Goal: Task Accomplishment & Management: Complete application form

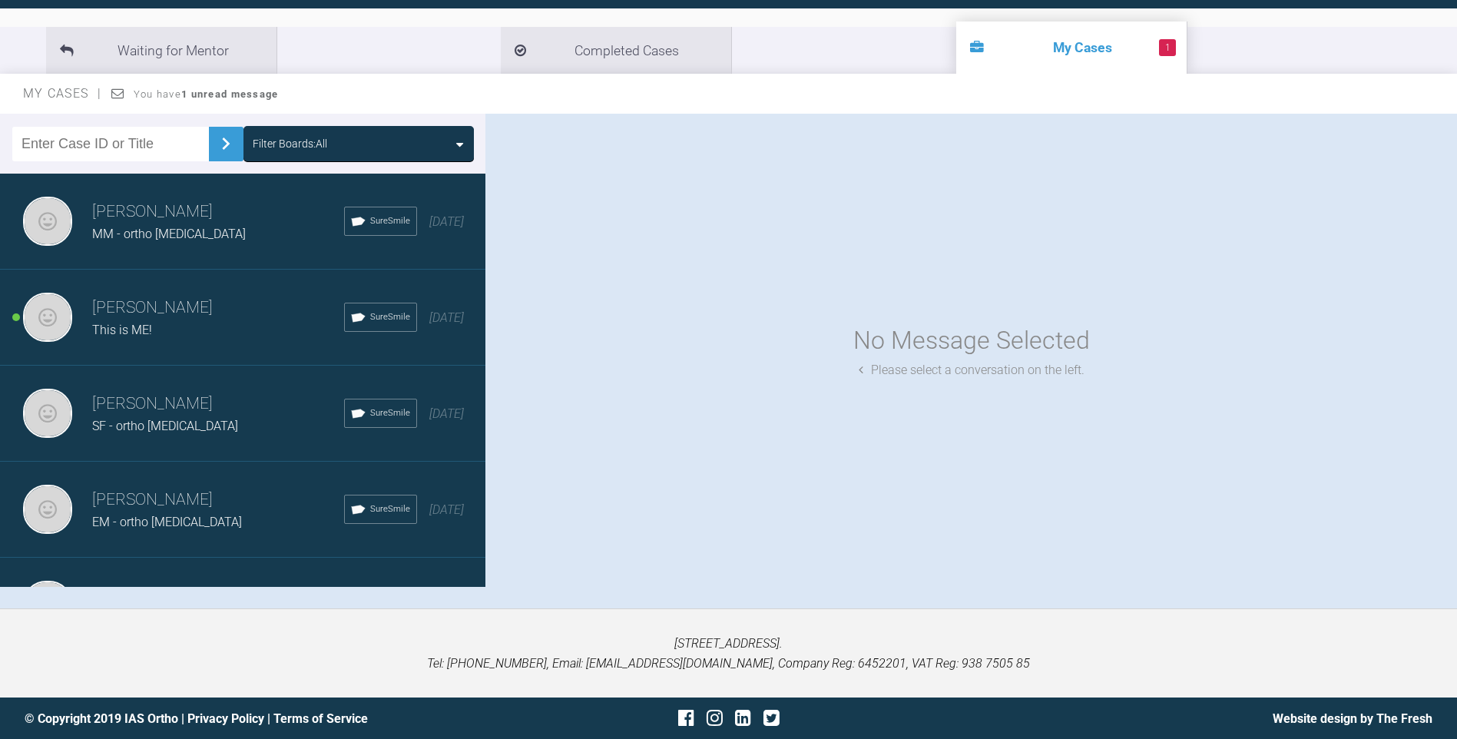
scroll to position [160, 0]
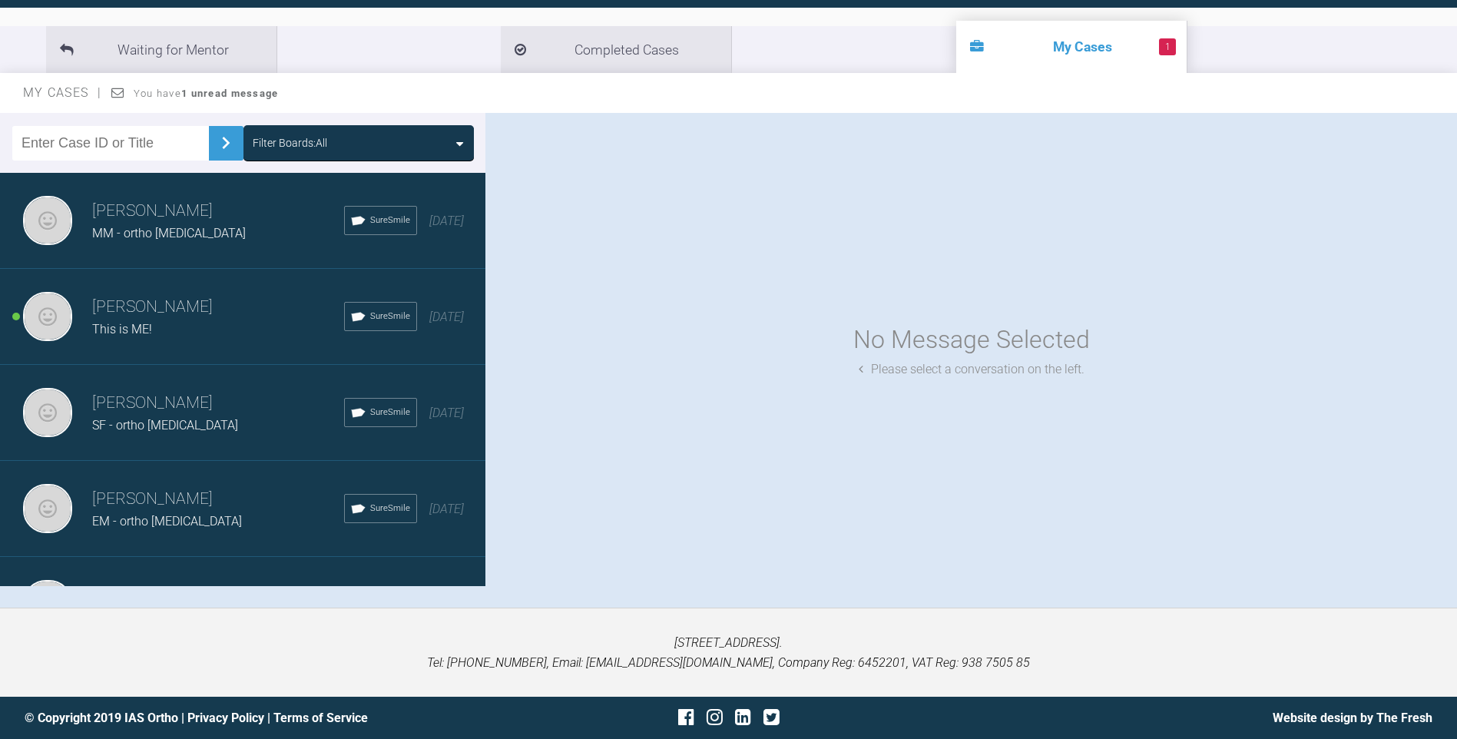
click at [956, 48] on li "1 My Cases" at bounding box center [1071, 47] width 230 height 52
click at [370, 217] on span "SureSmile" at bounding box center [390, 221] width 40 height 14
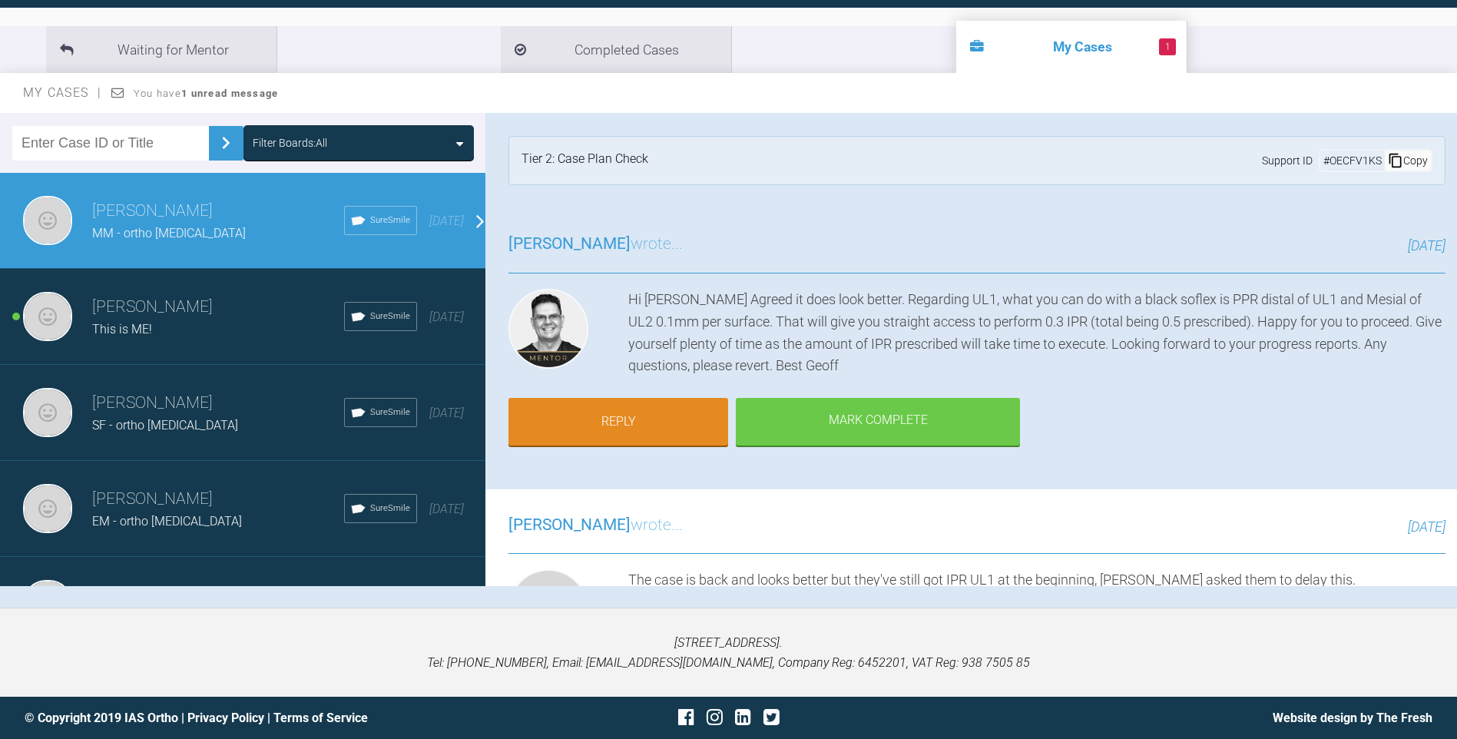
click at [178, 320] on div "This is ME!" at bounding box center [218, 330] width 252 height 20
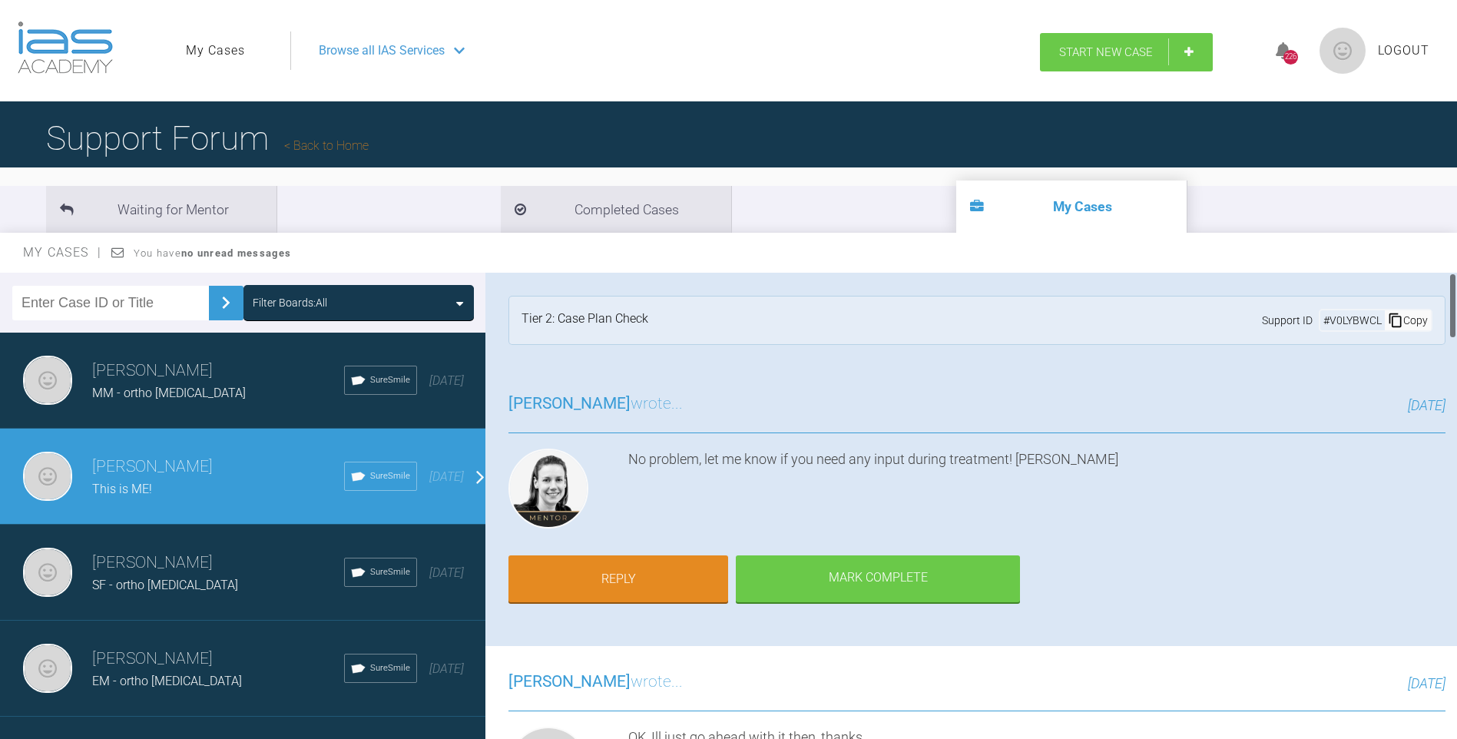
click at [1072, 60] on link "Start New Case" at bounding box center [1126, 52] width 173 height 38
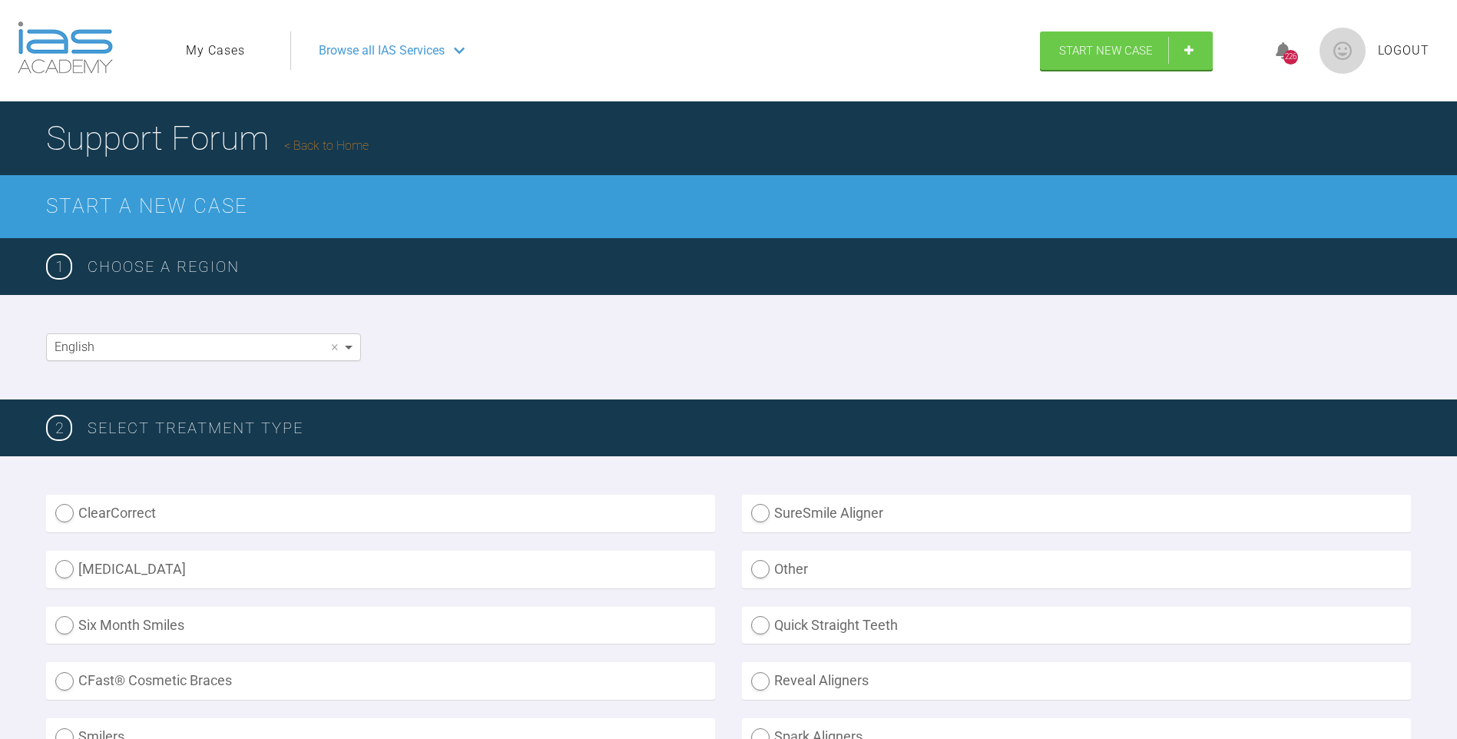
click at [353, 345] on span at bounding box center [350, 347] width 19 height 26
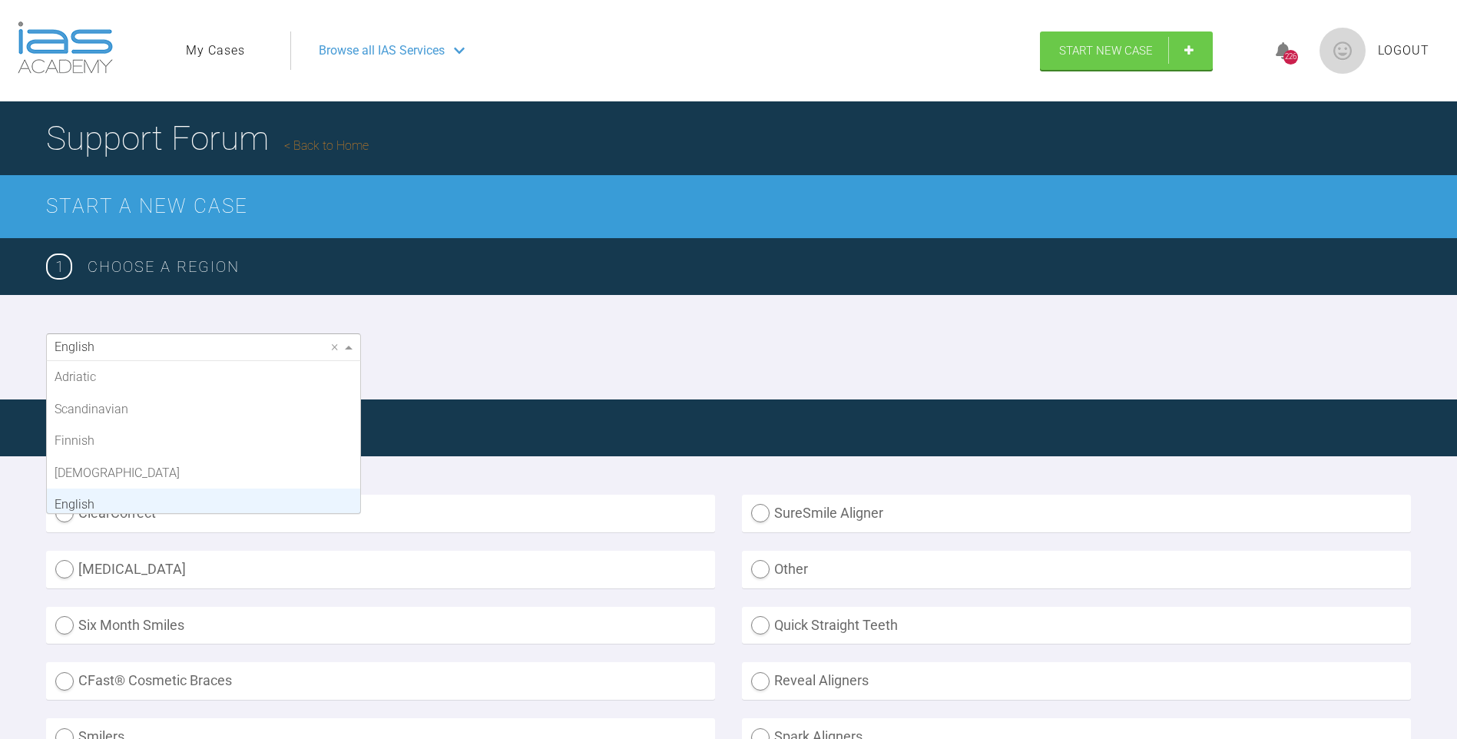
scroll to position [127, 0]
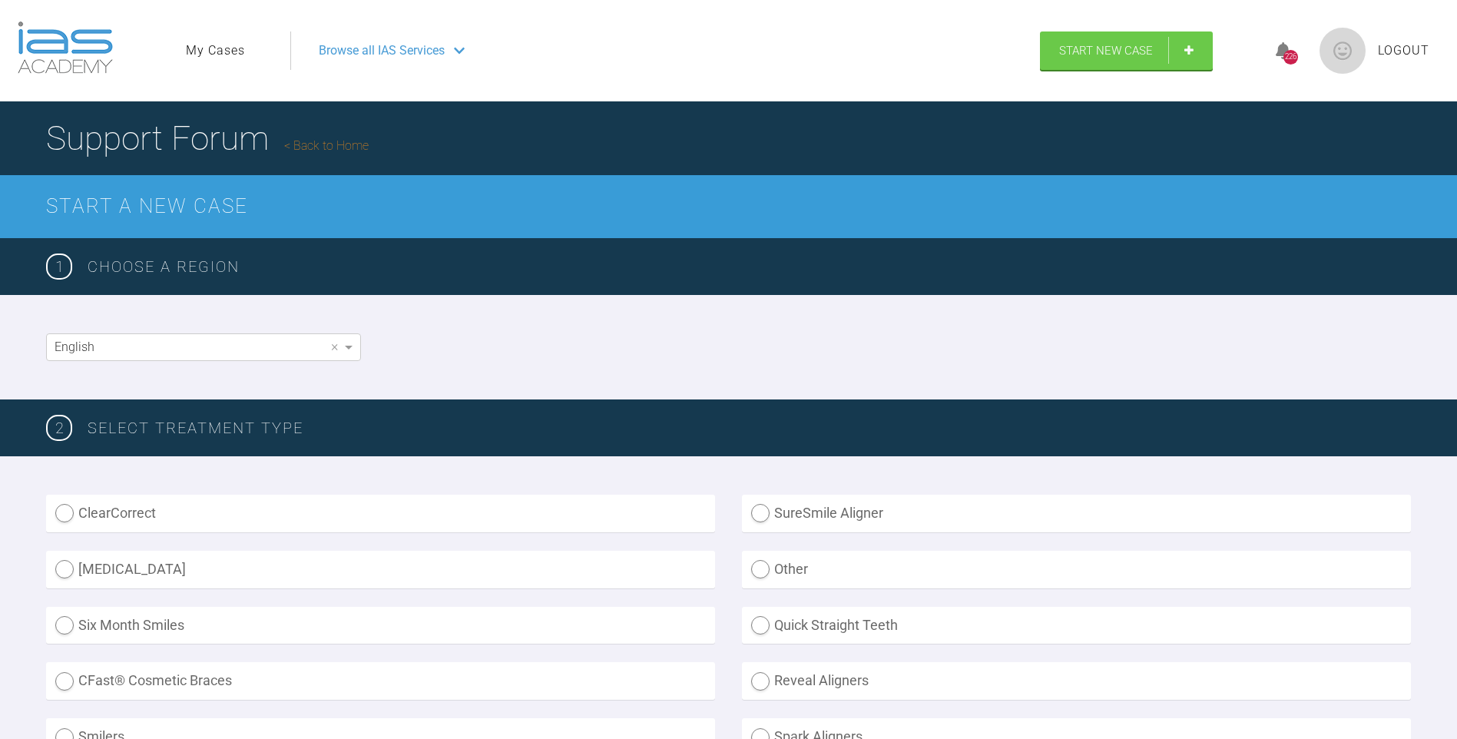
click at [479, 333] on div "English ×" at bounding box center [728, 347] width 1457 height 104
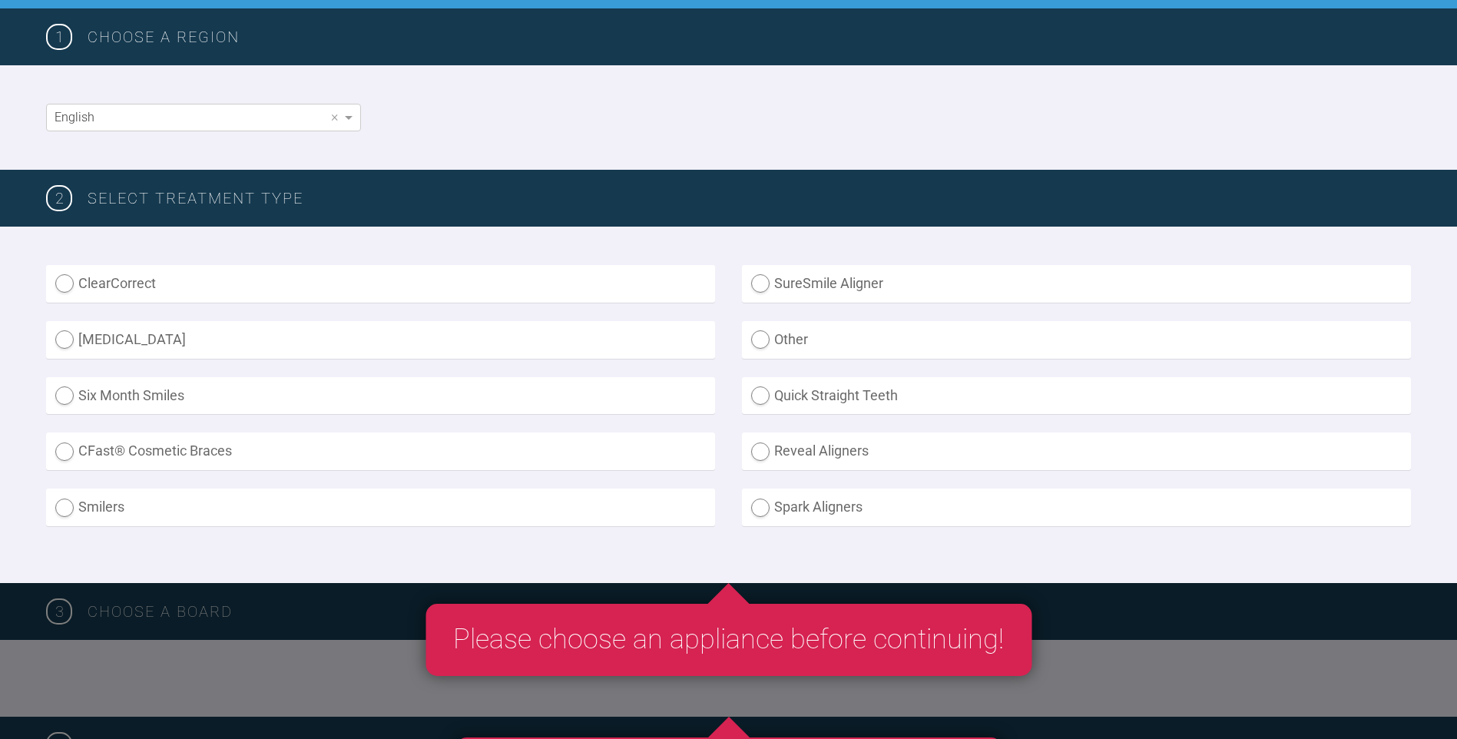
scroll to position [230, 0]
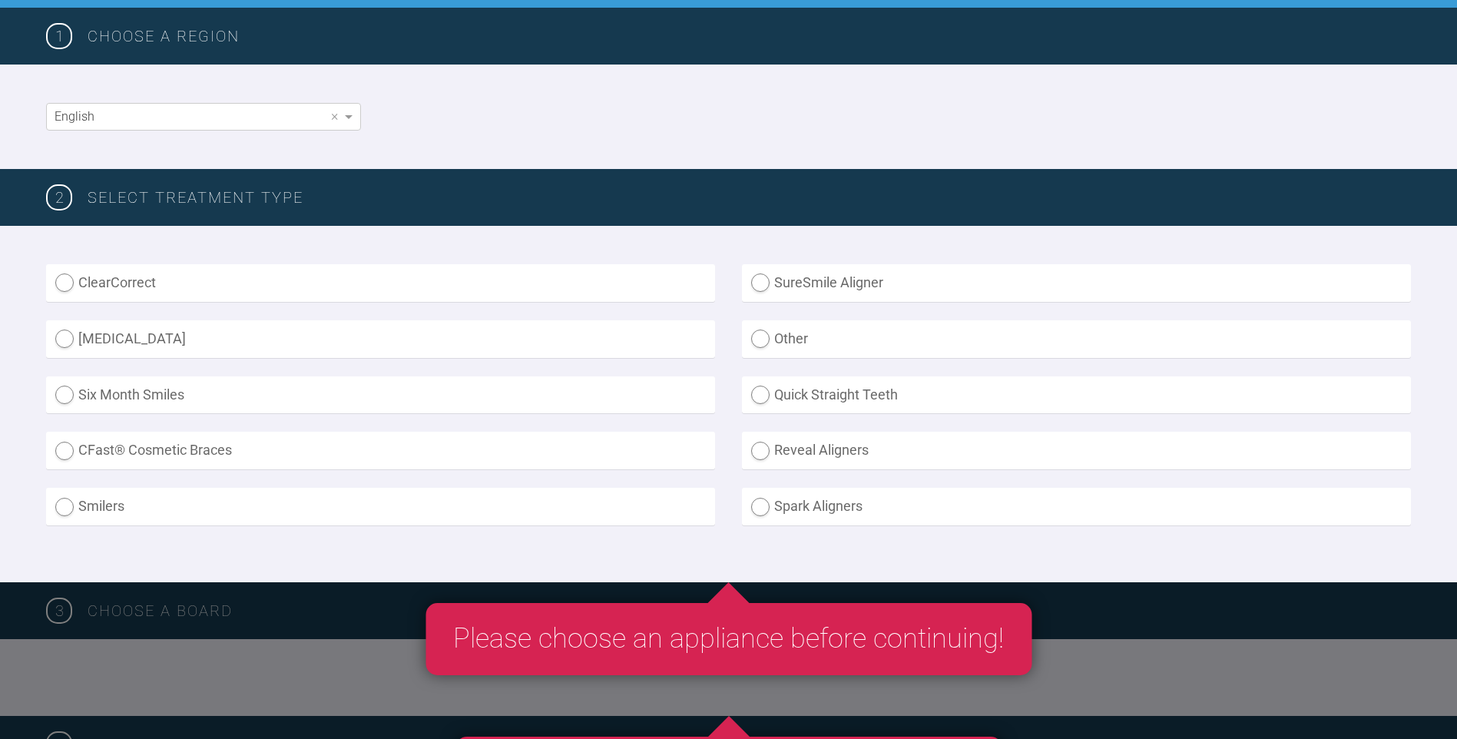
click at [821, 291] on label "SureSmile Aligner" at bounding box center [1076, 283] width 669 height 38
radio Aligner "true"
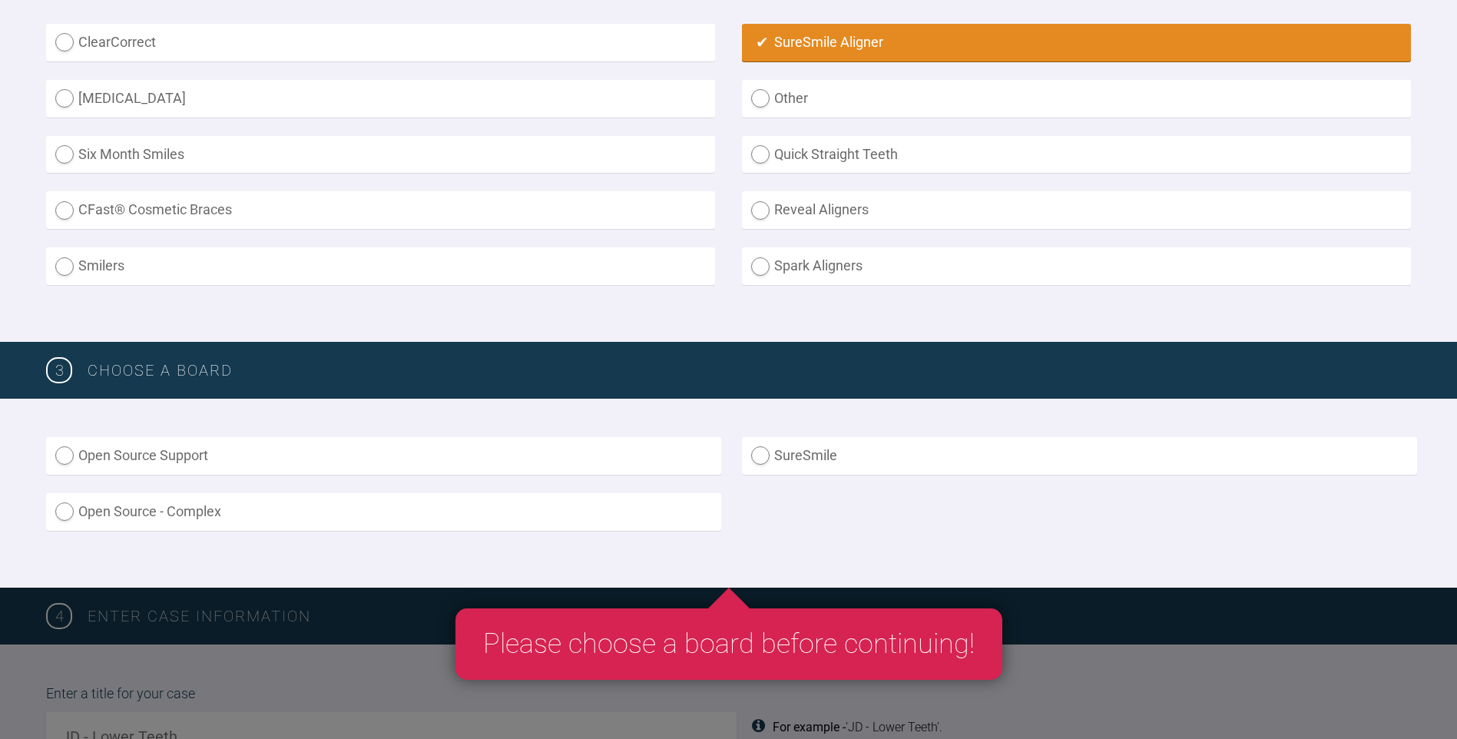
scroll to position [538, 0]
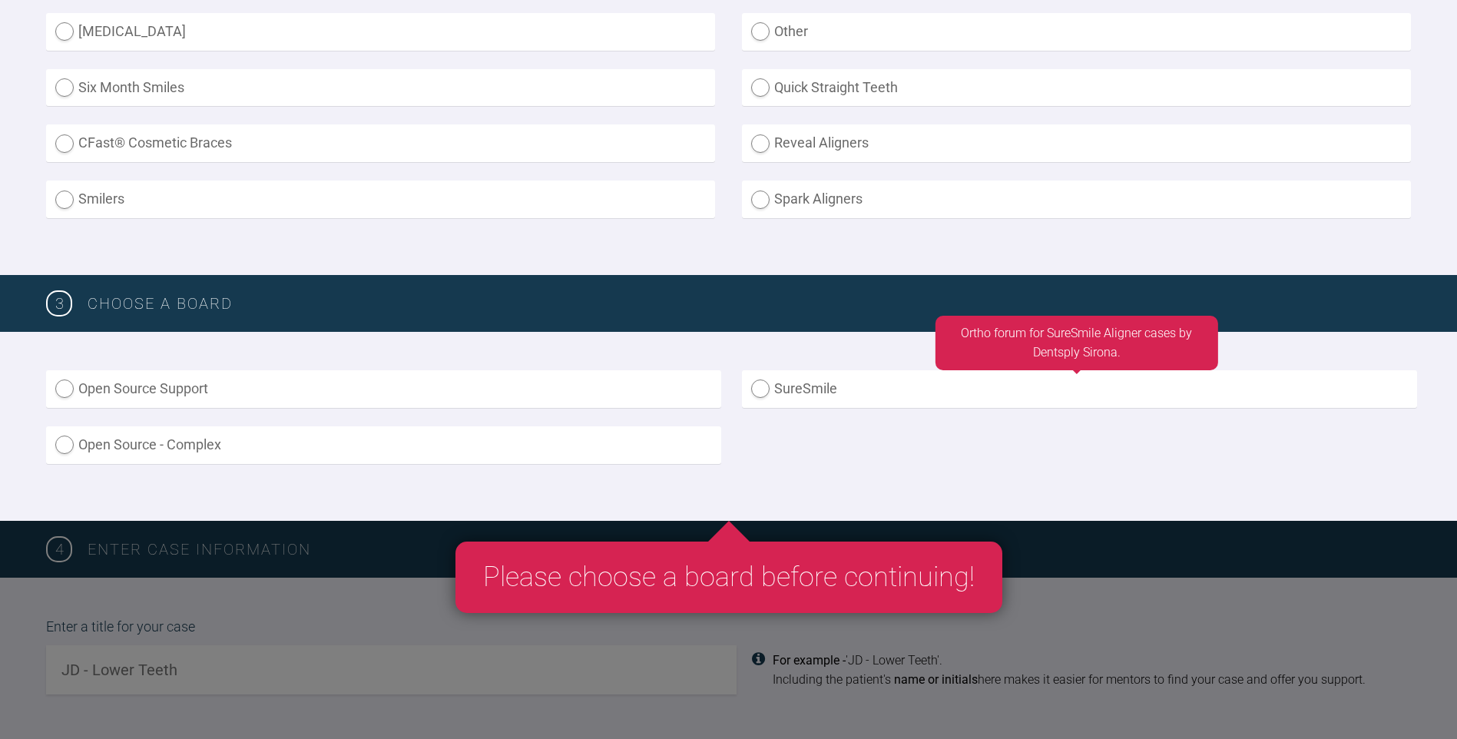
click at [785, 389] on label "SureSmile" at bounding box center [1079, 389] width 675 height 38
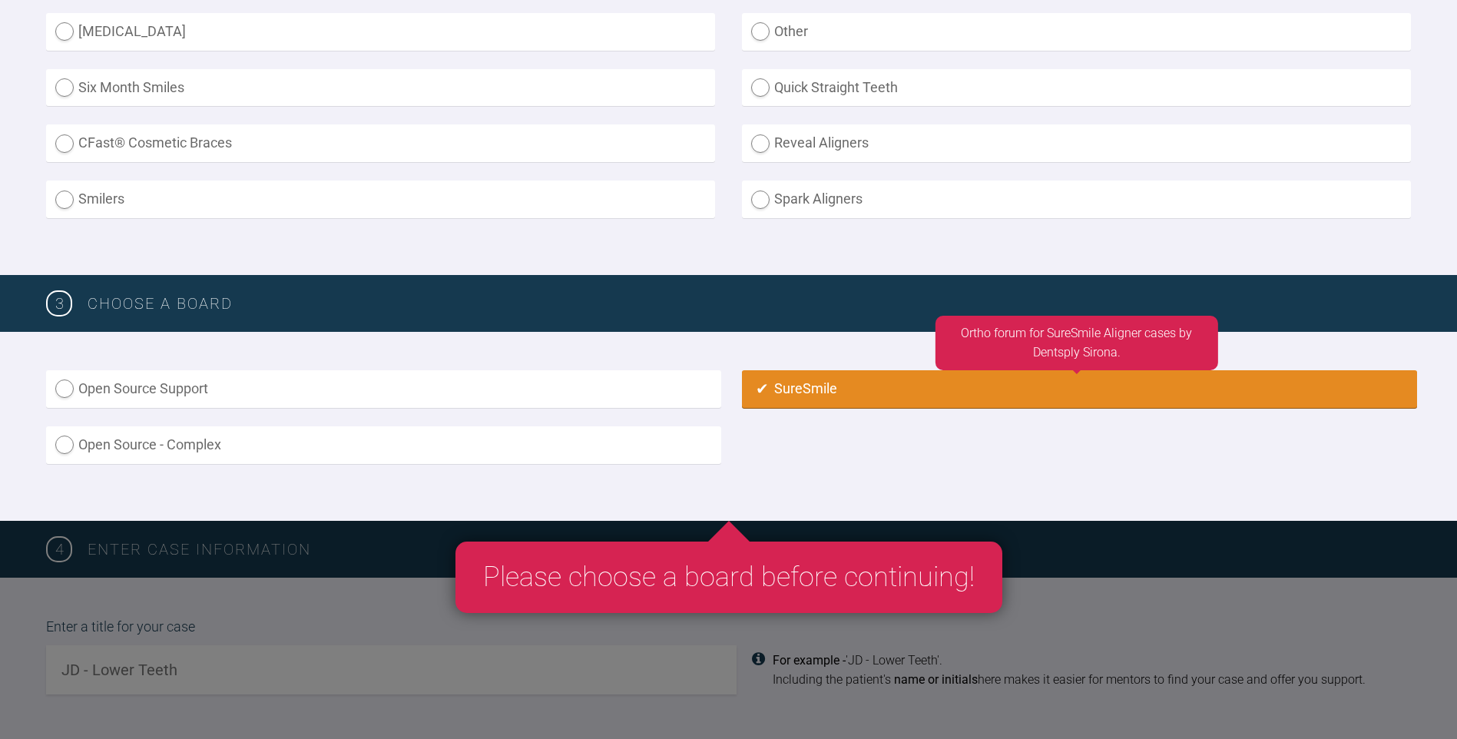
radio input "true"
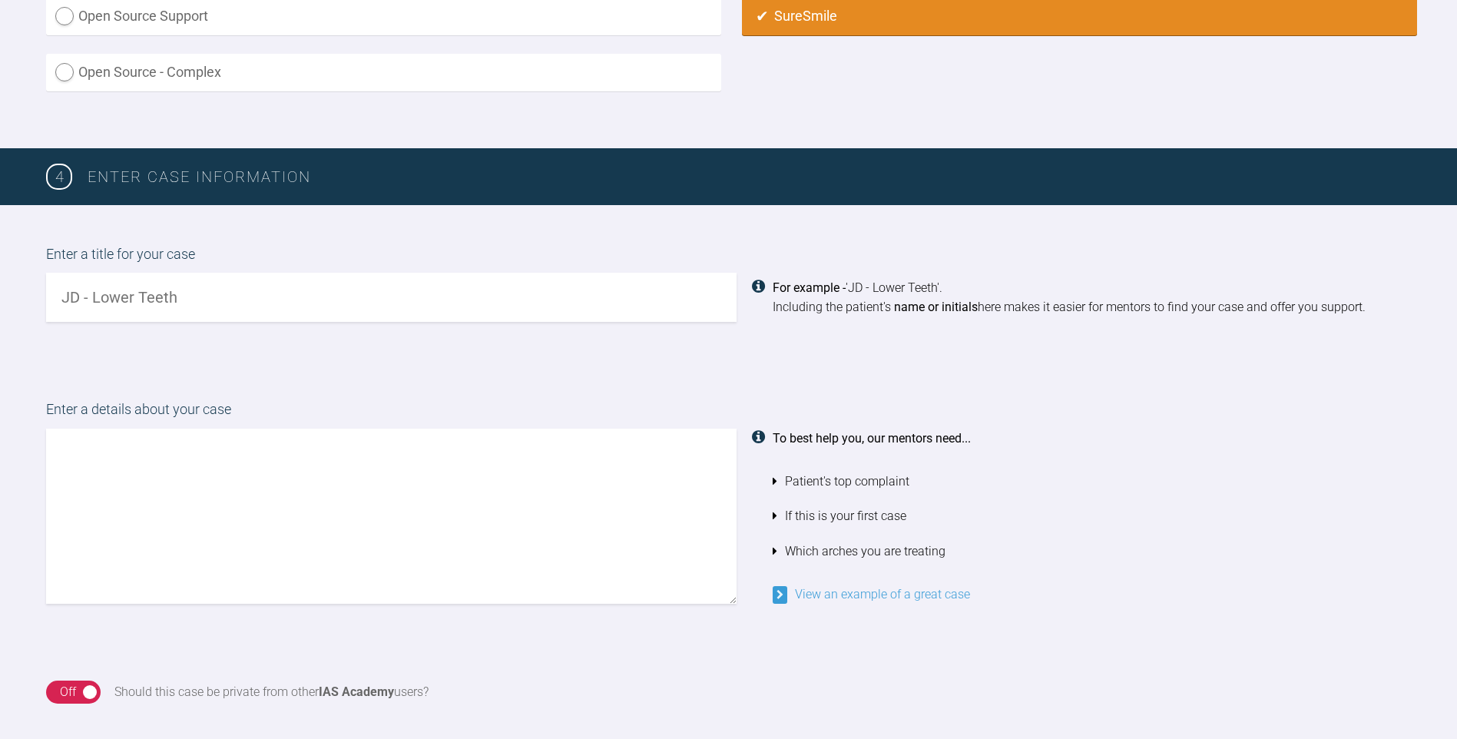
click at [583, 322] on input "text" at bounding box center [391, 297] width 690 height 49
type input "JS - ortho [MEDICAL_DATA]"
click at [573, 475] on textarea at bounding box center [391, 516] width 690 height 175
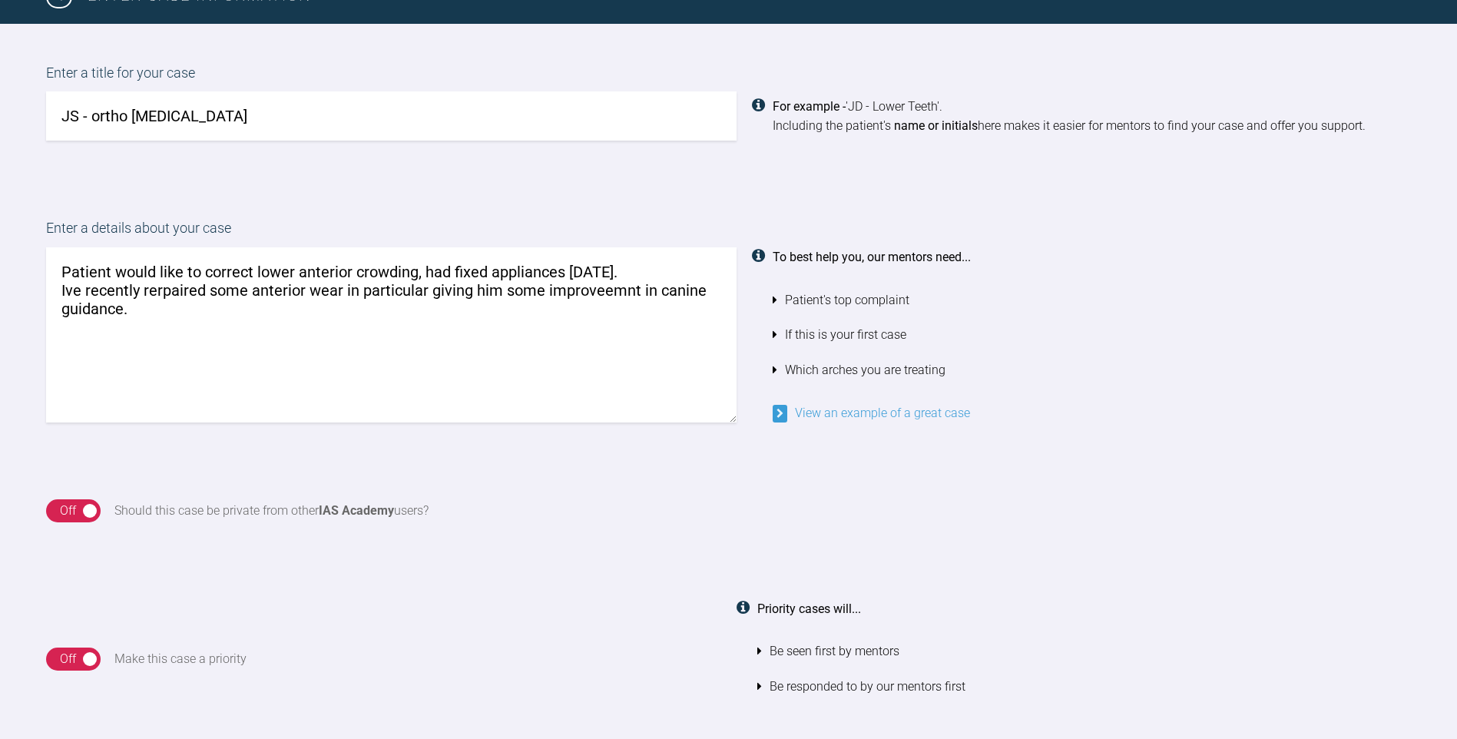
scroll to position [1064, 0]
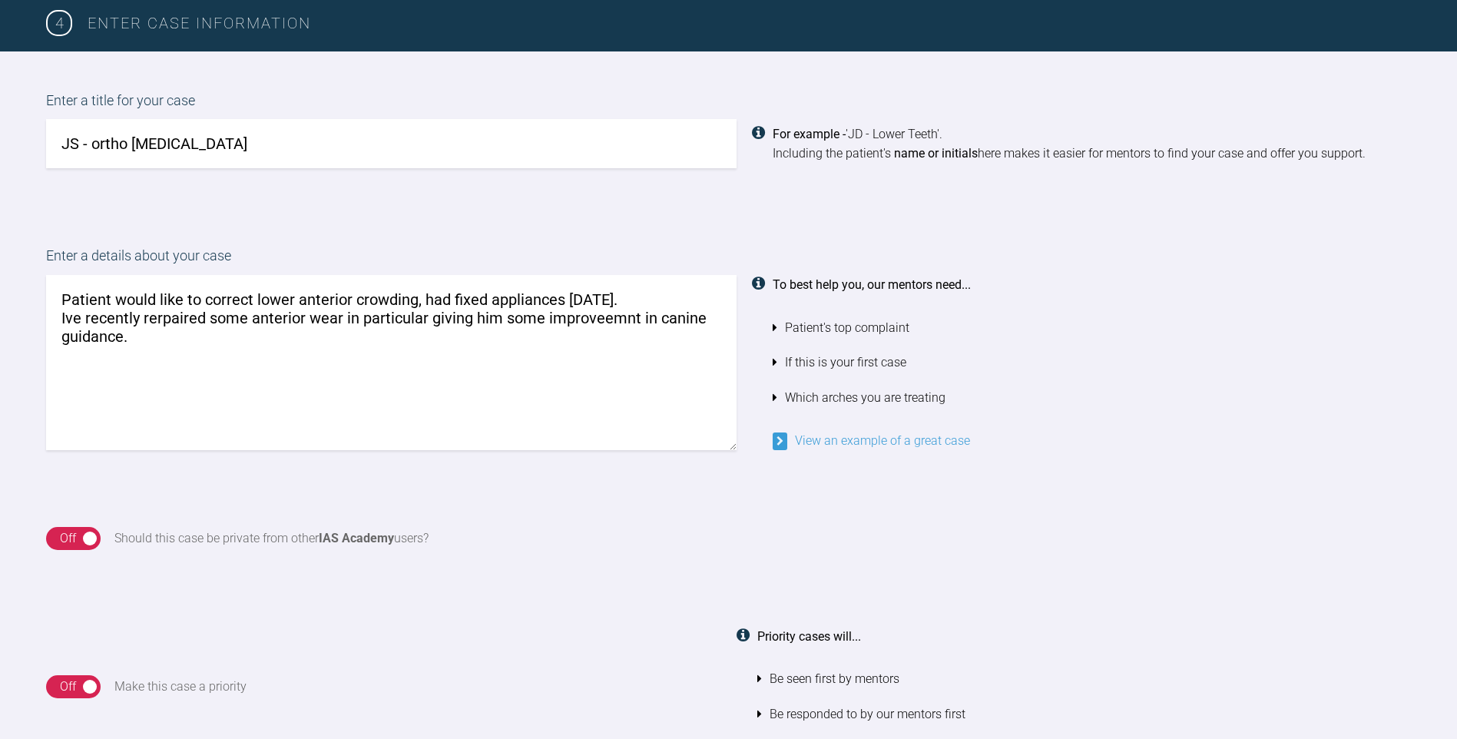
click at [607, 325] on textarea "Patient would like to correct lower anterior crowding, had fixed appliances [DA…" at bounding box center [391, 362] width 690 height 175
click at [619, 316] on textarea "Patient would like to correct lower anterior crowding, had fixed appliances [DA…" at bounding box center [391, 362] width 690 height 175
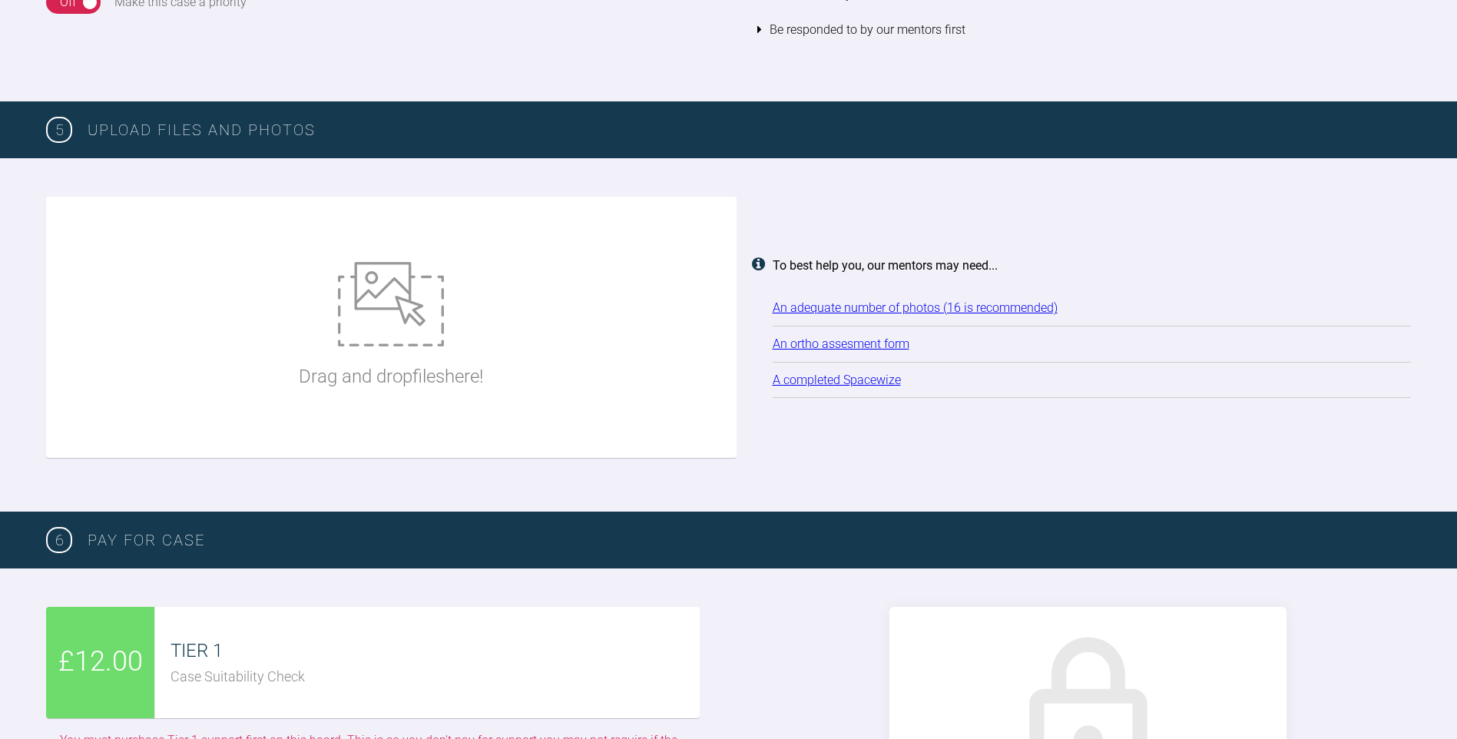
scroll to position [1755, 0]
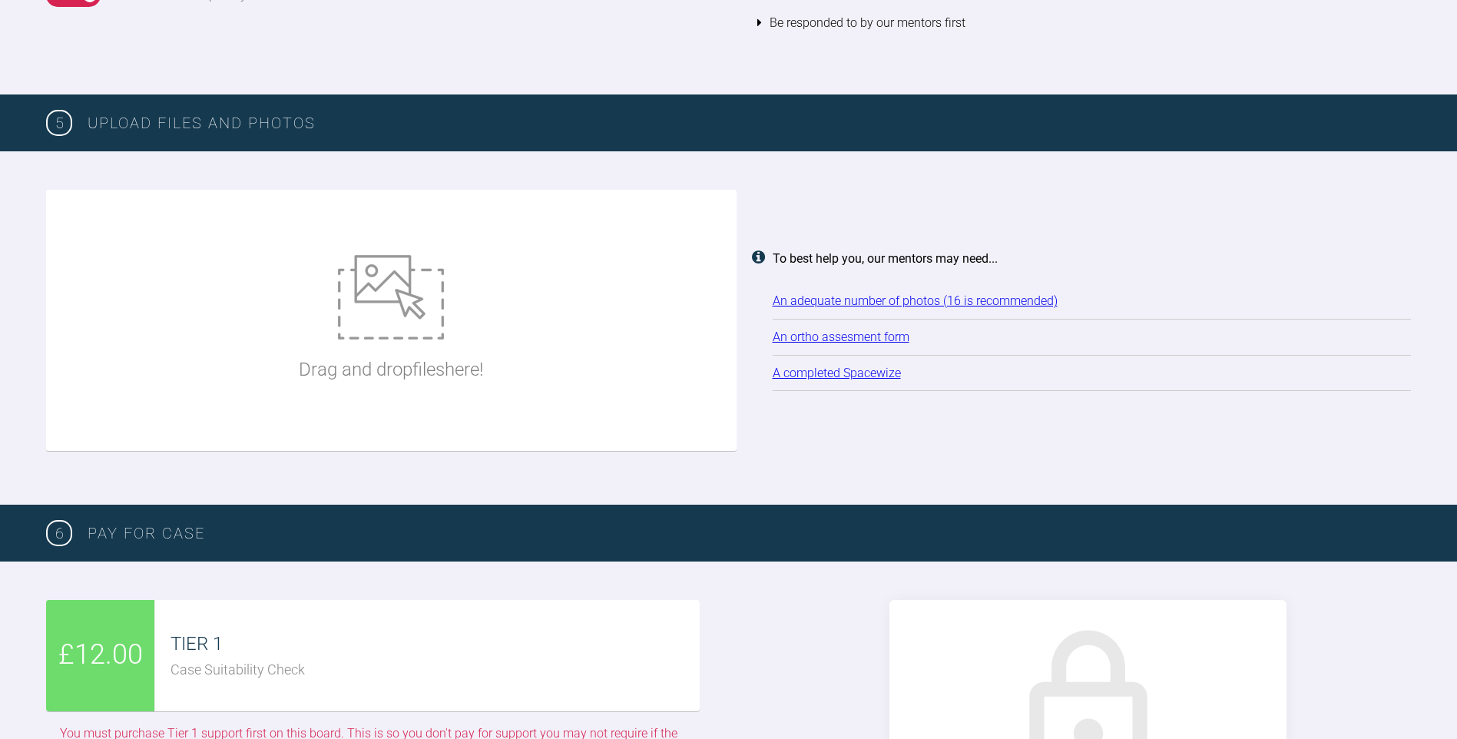
type textarea "Patient would like to correct lower anterior crowding, had fixed appliances [DA…"
click at [448, 358] on p "Drag and drop files here!" at bounding box center [391, 369] width 184 height 29
type input "C:\fakepath\[DATE] - Spacewize capture (1).png"
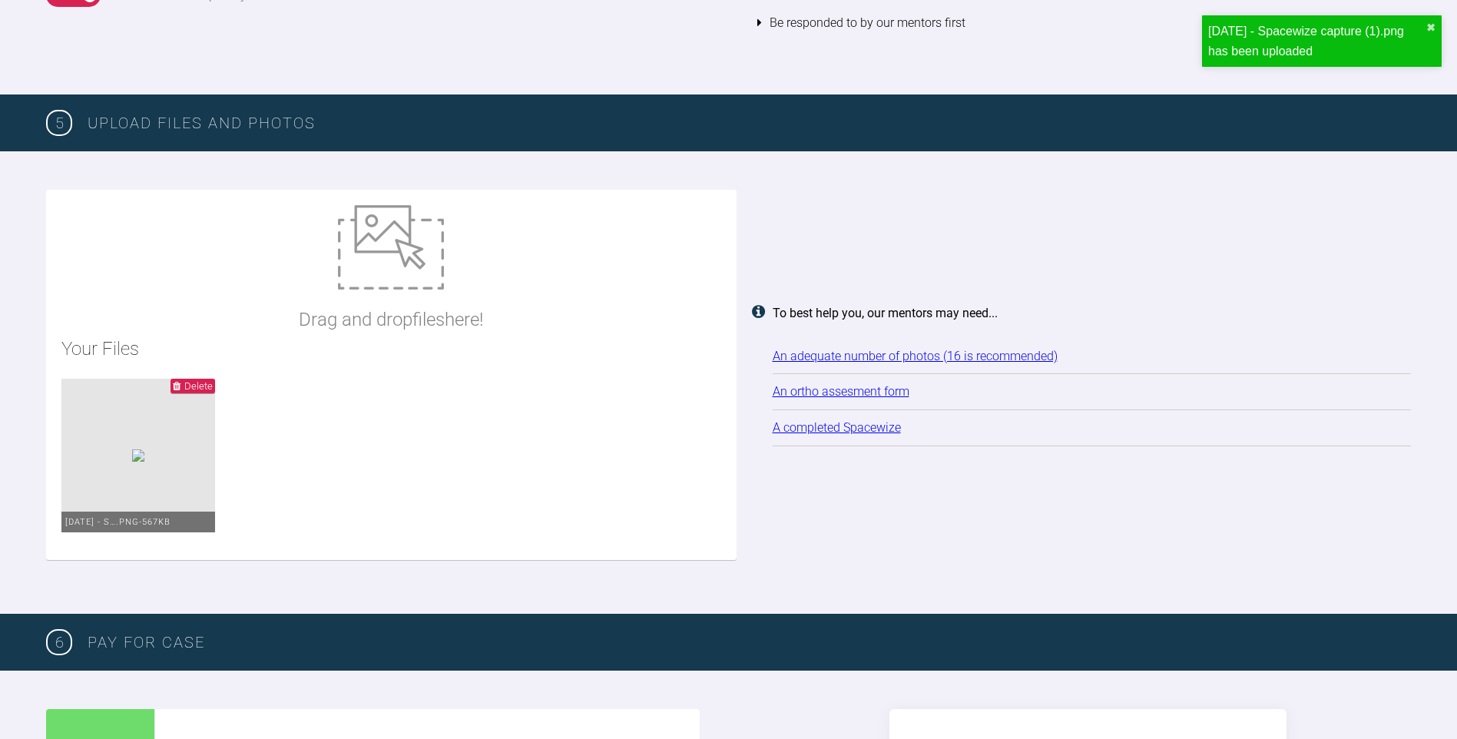
click at [434, 283] on img at bounding box center [391, 247] width 106 height 84
click at [500, 414] on ul "Delete [DATE] - S….png - 567KB" at bounding box center [391, 462] width 660 height 166
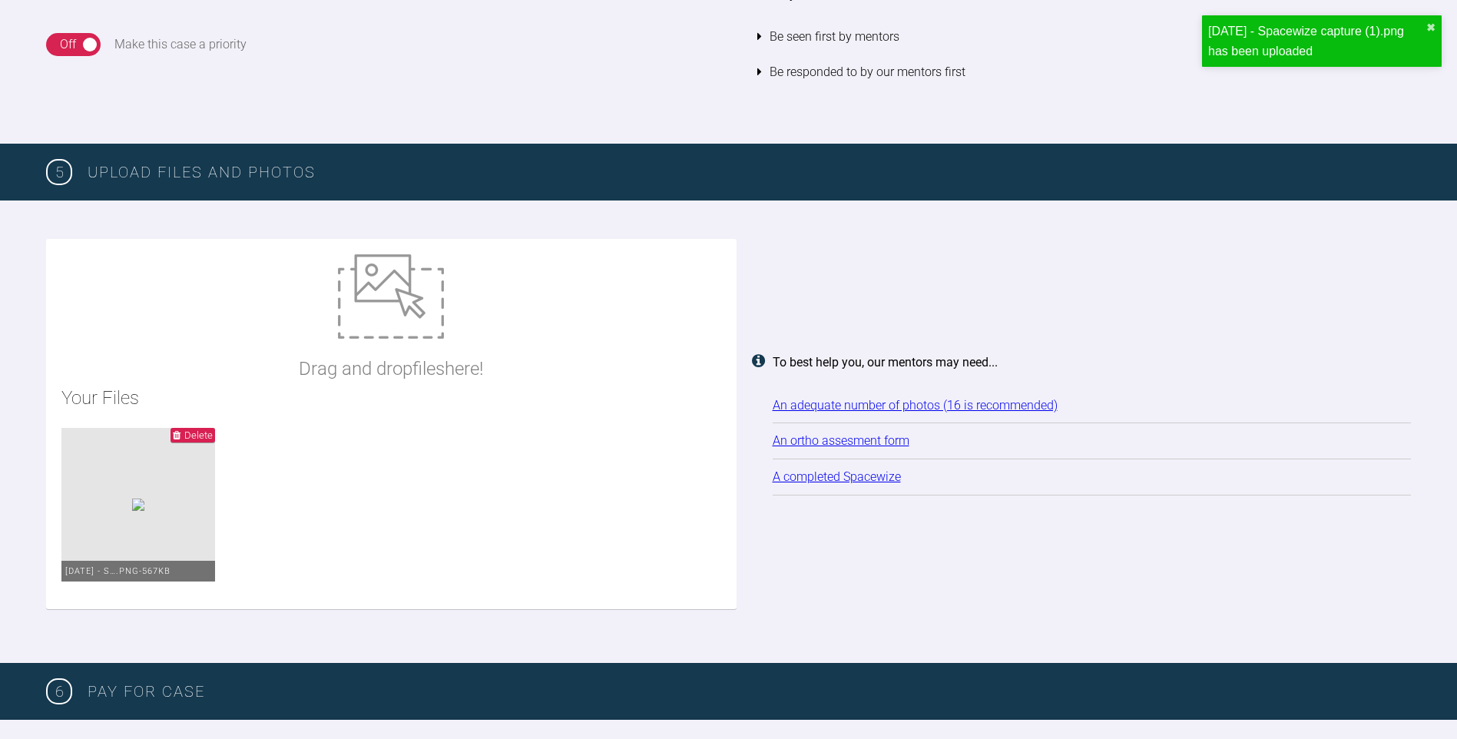
scroll to position [1678, 0]
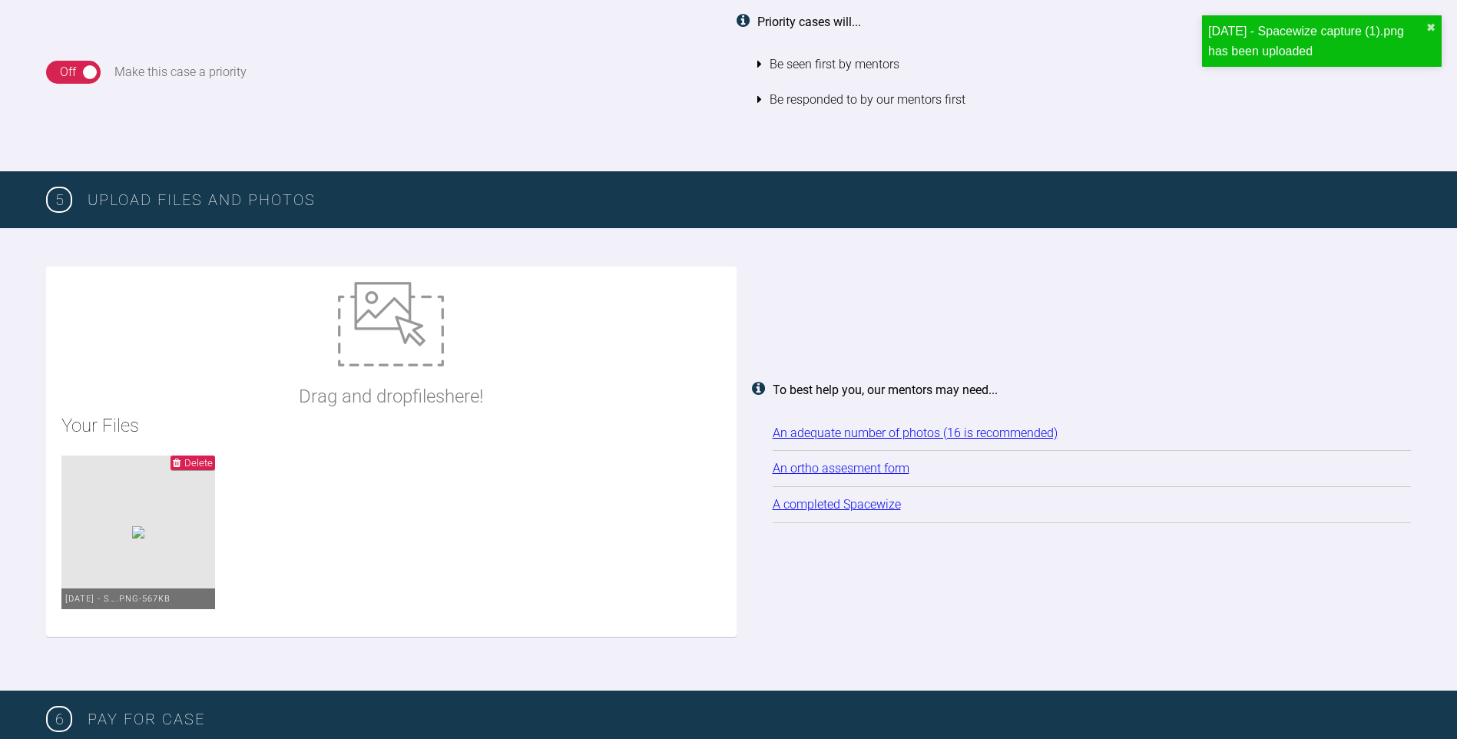
type input "C:\fakepath\[DATE] - Spacewize capture.png"
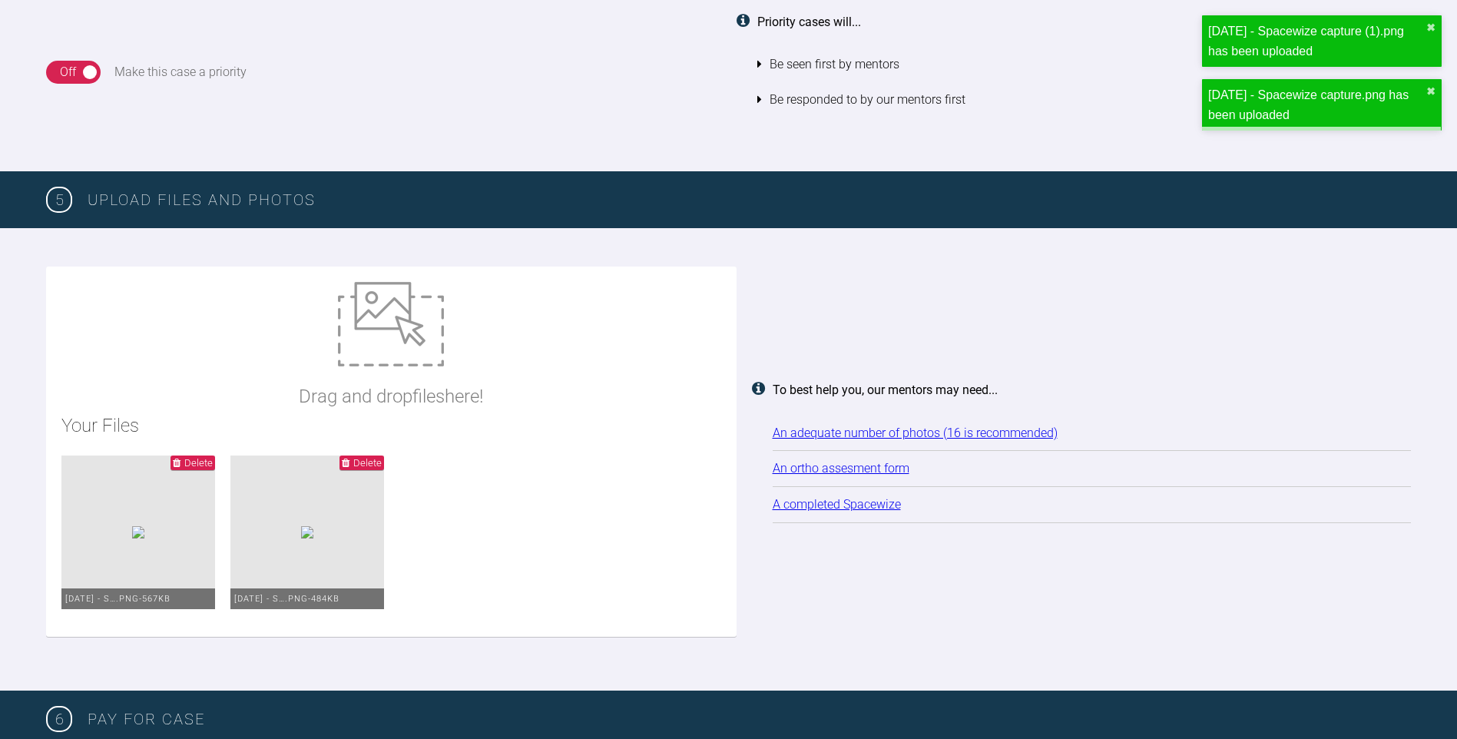
click at [363, 363] on img at bounding box center [391, 324] width 106 height 84
type input "C:\fakepath\IMG_1838.JPG"
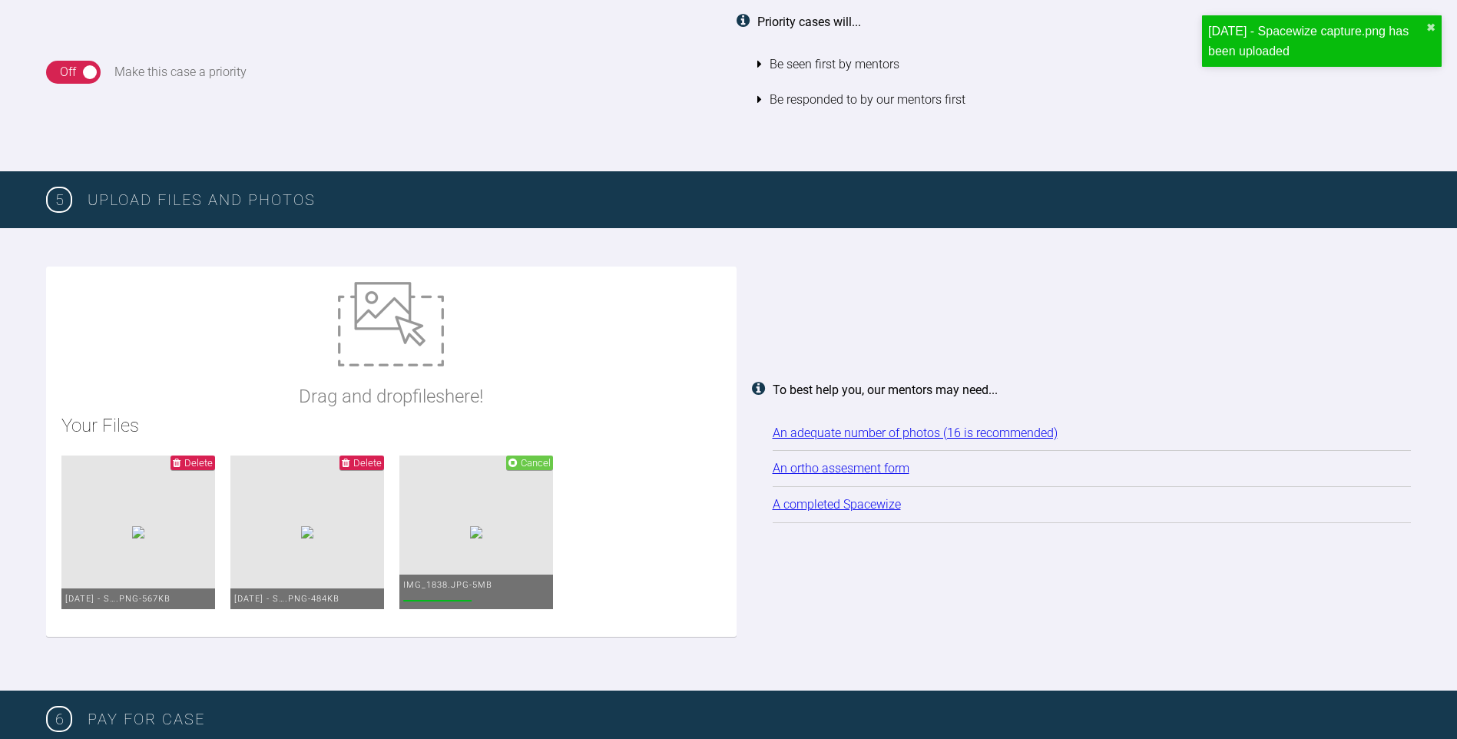
click at [423, 621] on ul "Delete [DATE] - S….png - 567KB Delete [DATE] - S….png - 484KB Cancel IMG_1838.J…" at bounding box center [391, 538] width 660 height 166
type input "C:\fakepath\IMG_1839.JPG"
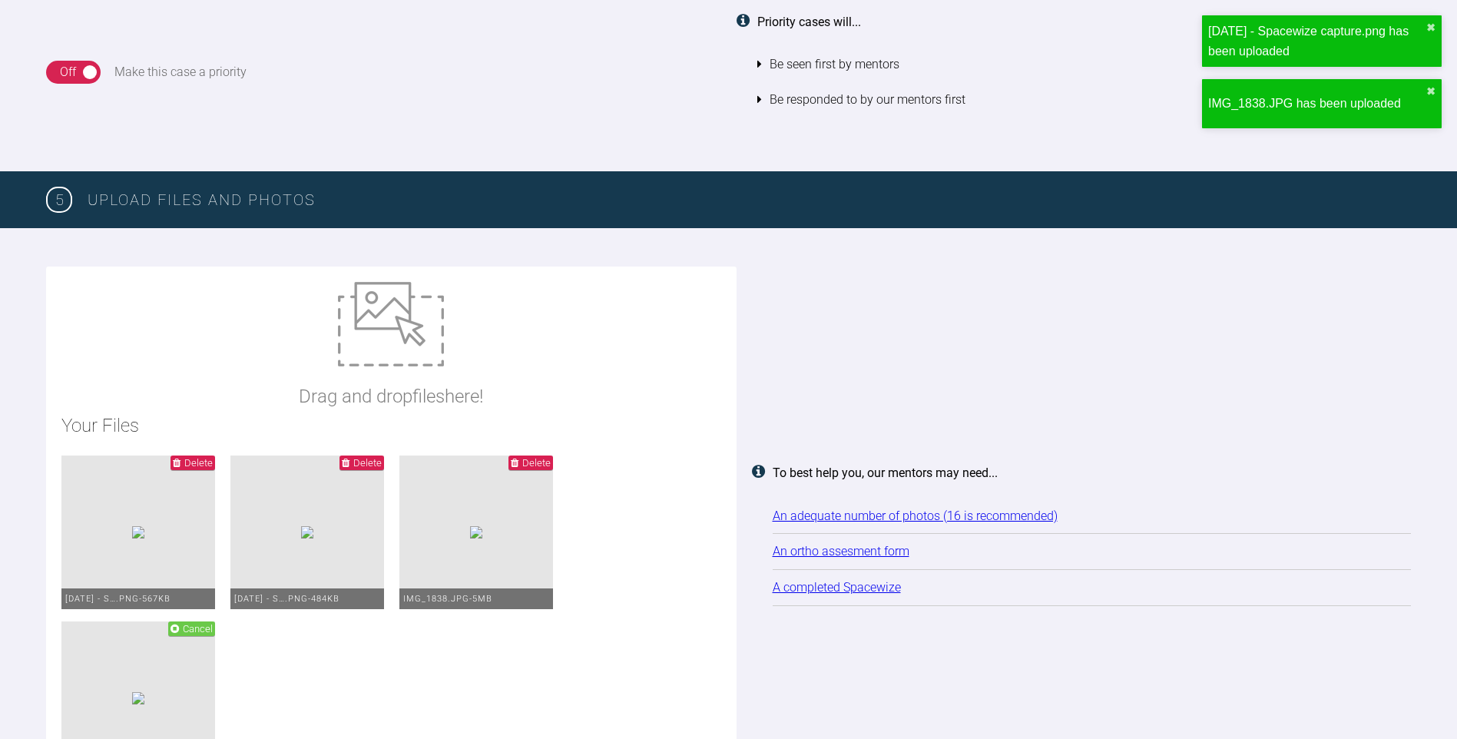
click at [390, 330] on img at bounding box center [391, 324] width 106 height 84
type input "C:\fakepath\IMG_1840.JPG"
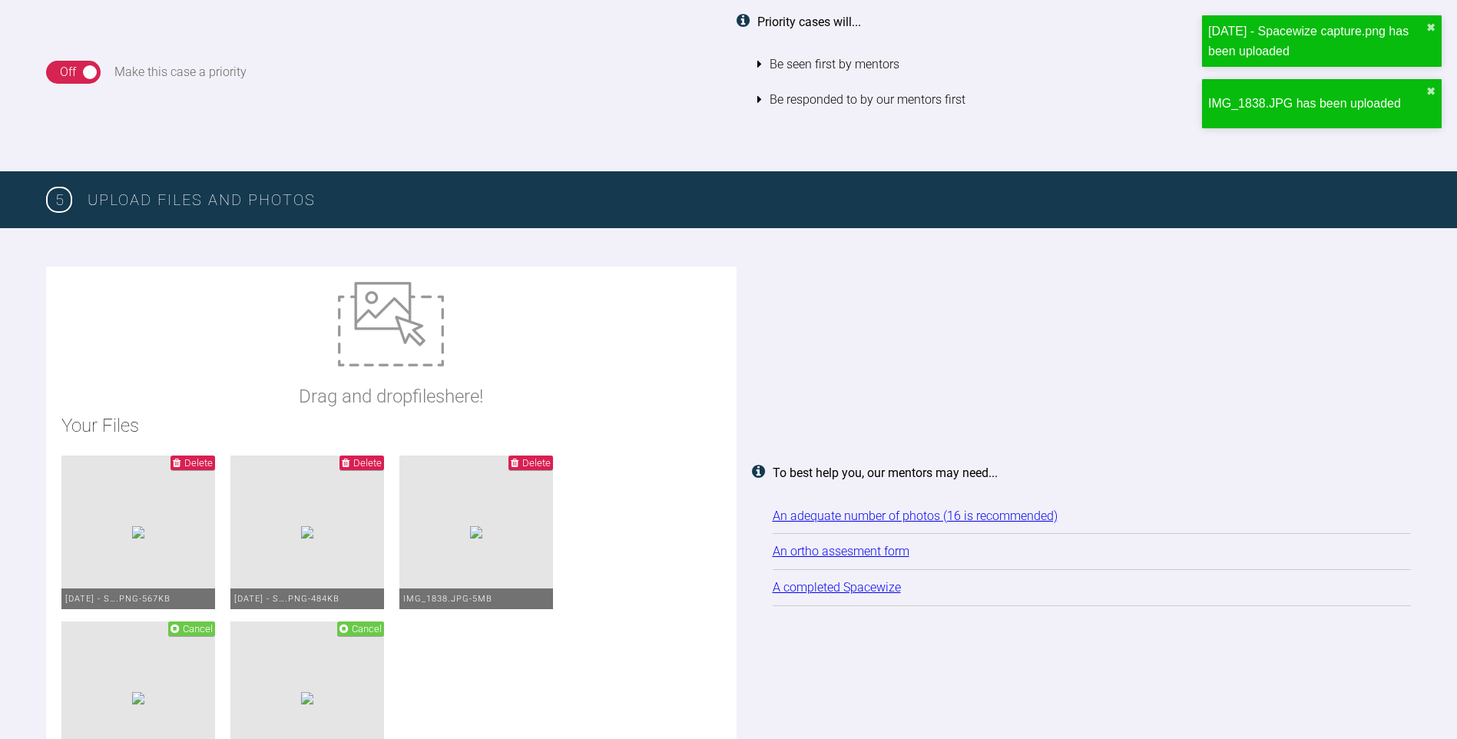
click at [350, 382] on p "Drag and drop files here!" at bounding box center [391, 396] width 184 height 29
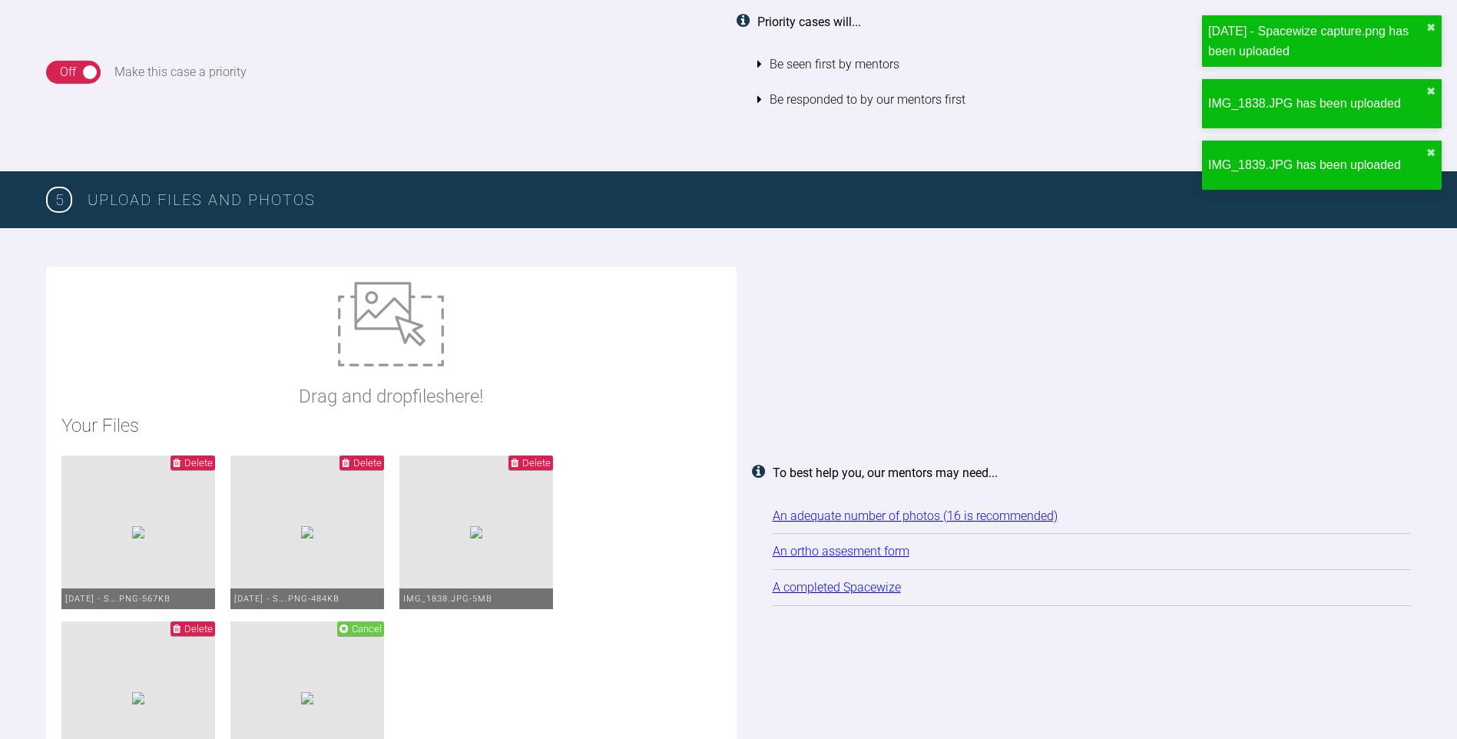
type input "C:\fakepath\IMG_1841.JPG"
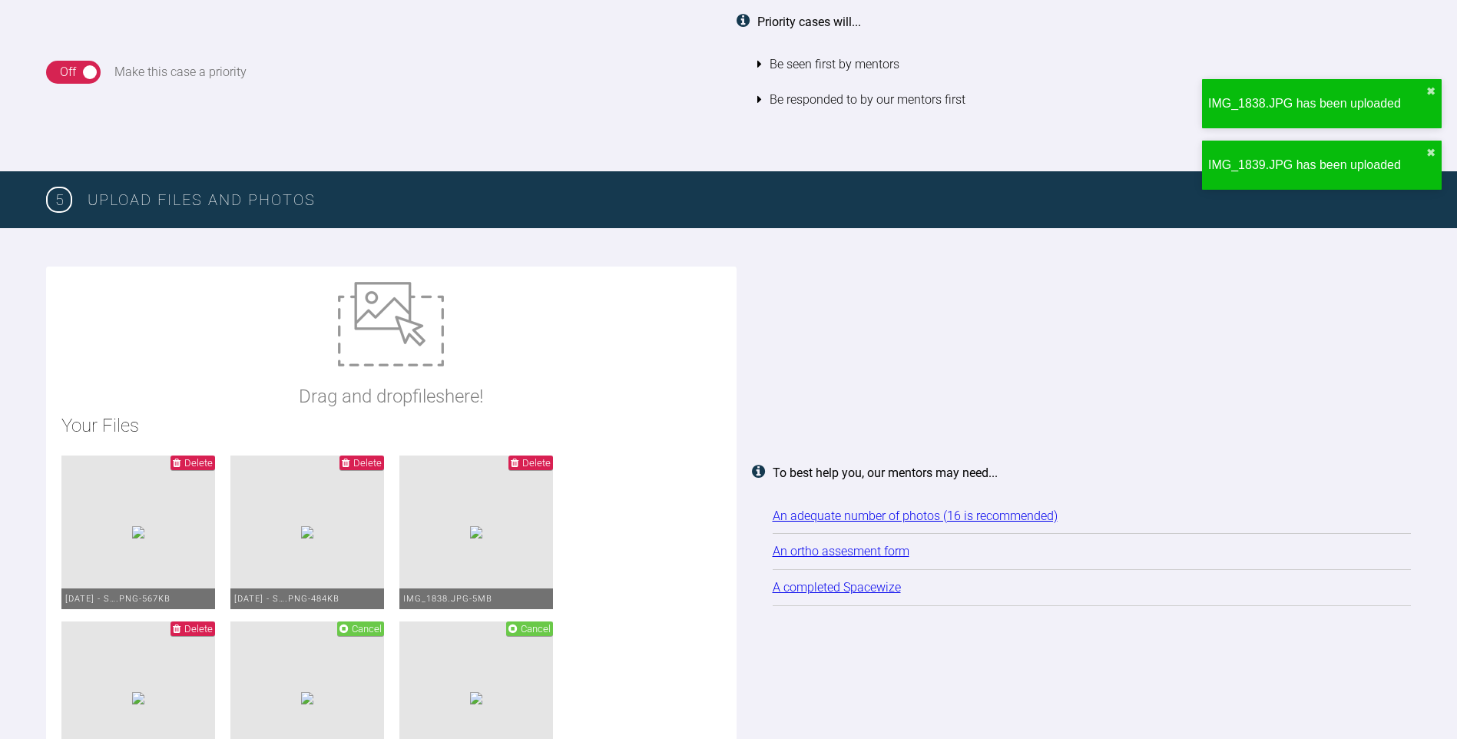
click at [327, 360] on div "Drag and drop files here!" at bounding box center [391, 346] width 184 height 129
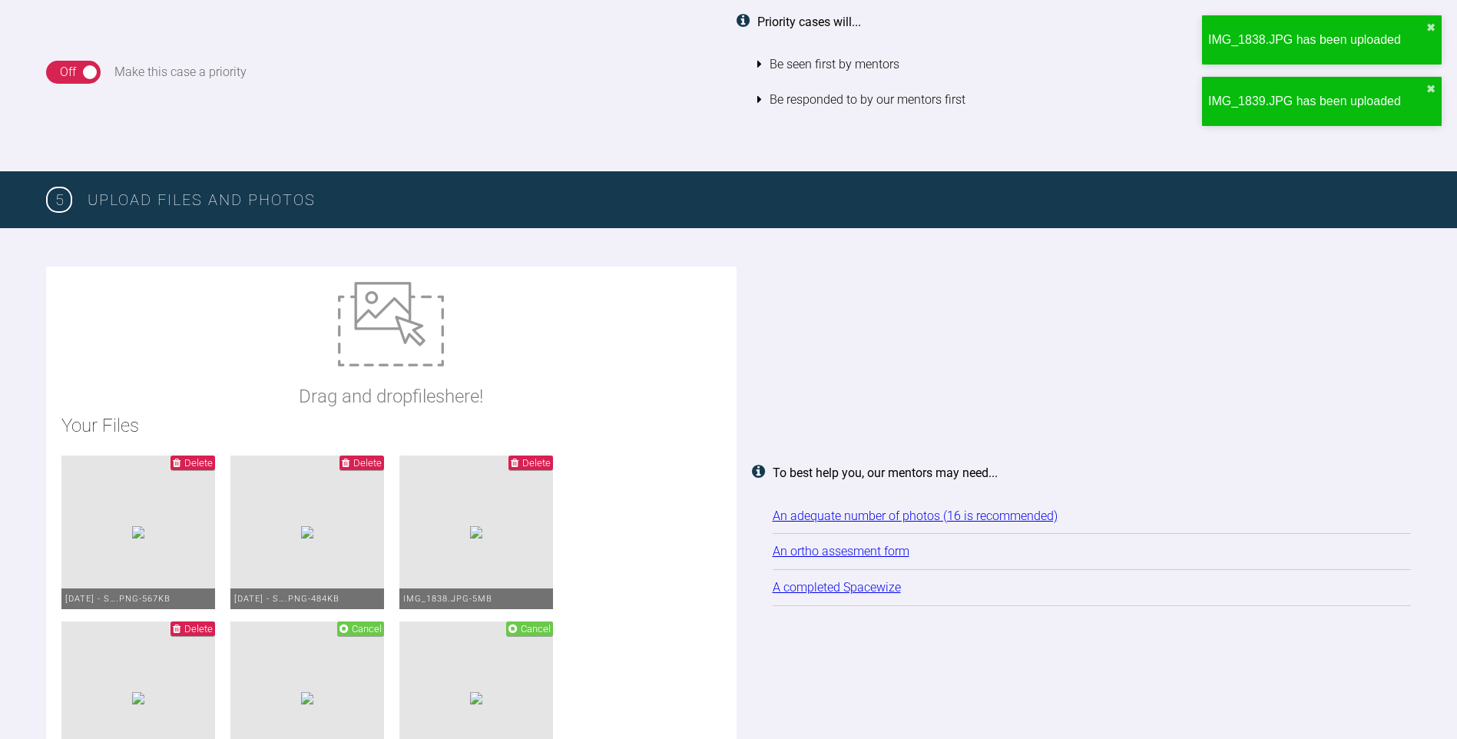
type input "C:\fakepath\IMG_1842.JPG"
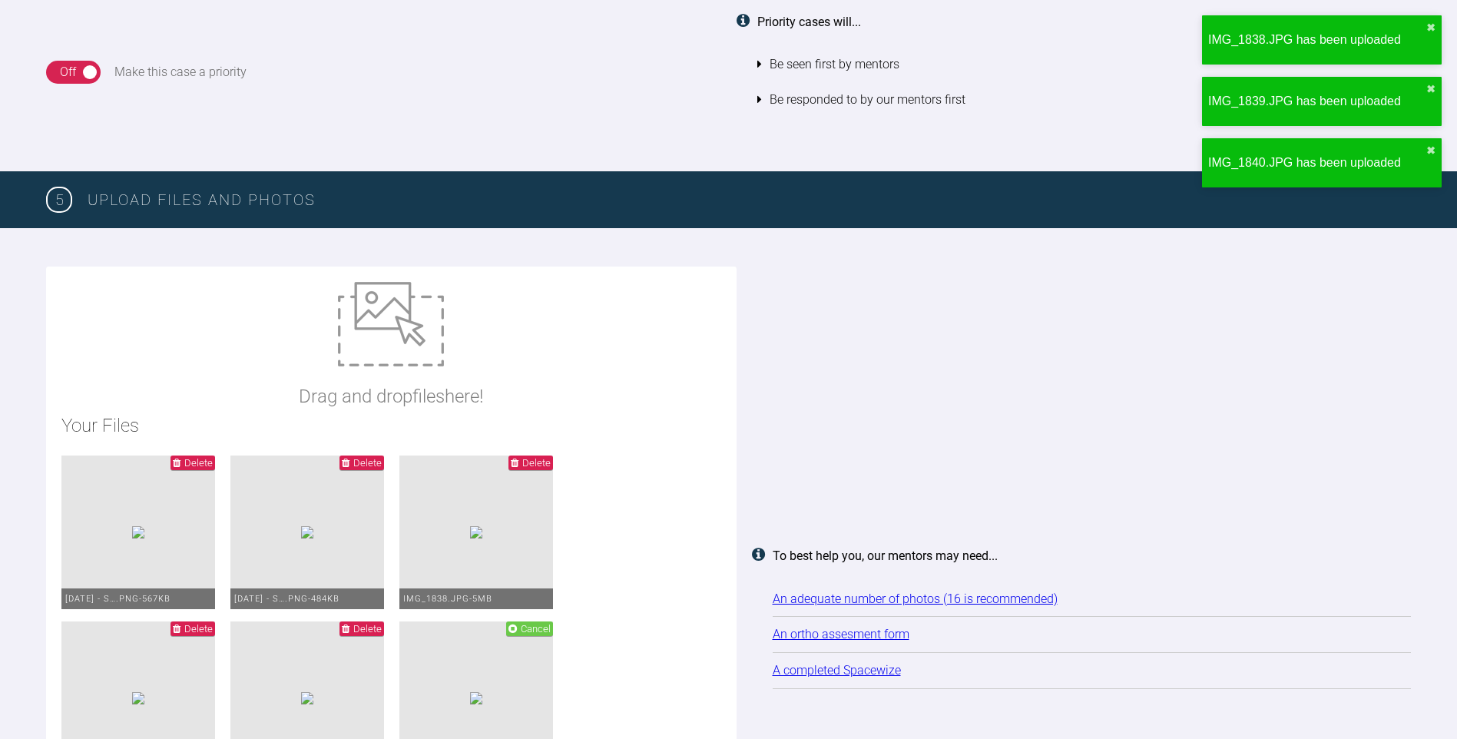
click at [323, 375] on div "Drag and drop files here!" at bounding box center [391, 346] width 184 height 129
type input "C:\fakepath\IMG_1843.JPG"
click at [366, 364] on img at bounding box center [391, 324] width 106 height 84
type input "C:\fakepath\IMG_1844.JPG"
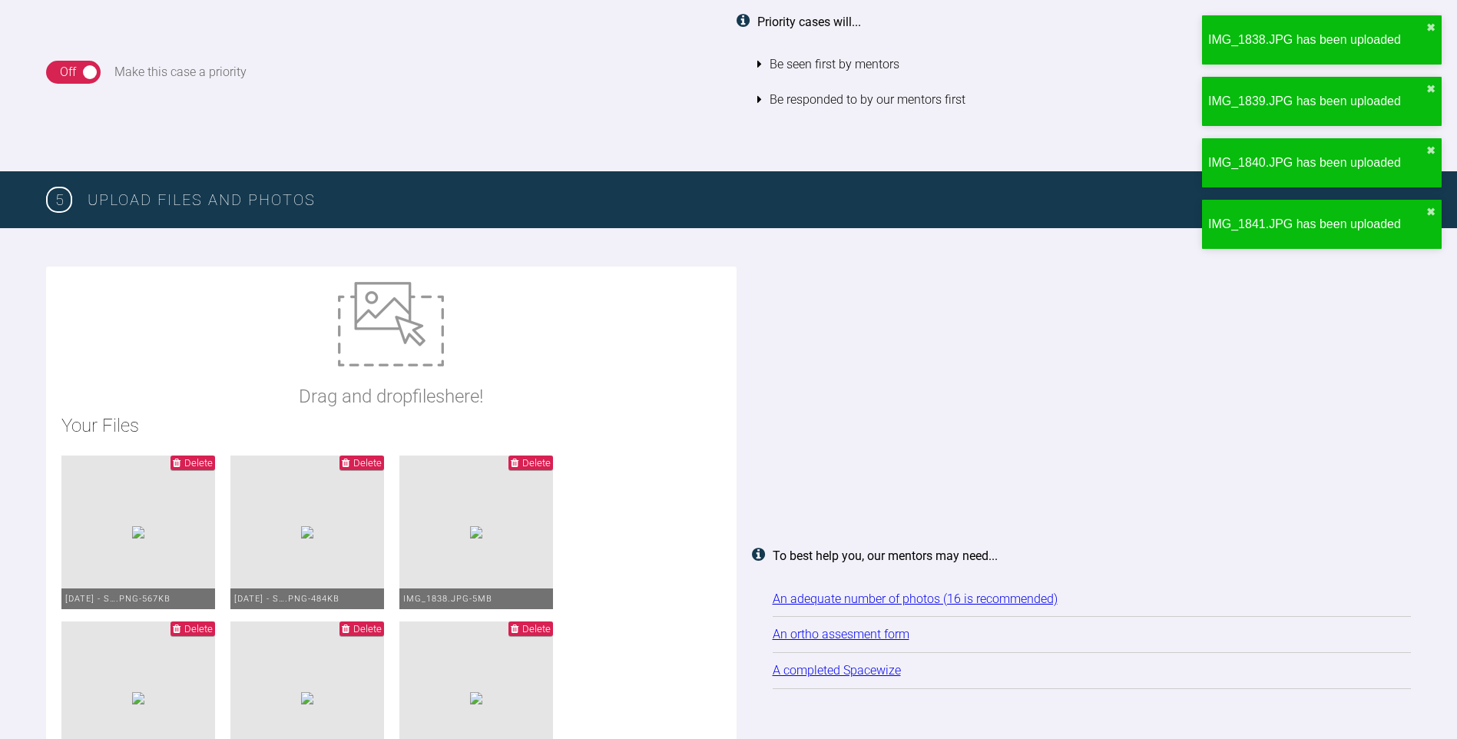
click at [307, 334] on div "Drag and drop files here!" at bounding box center [391, 346] width 184 height 129
type input "C:\fakepath\IMG_1845.JPG"
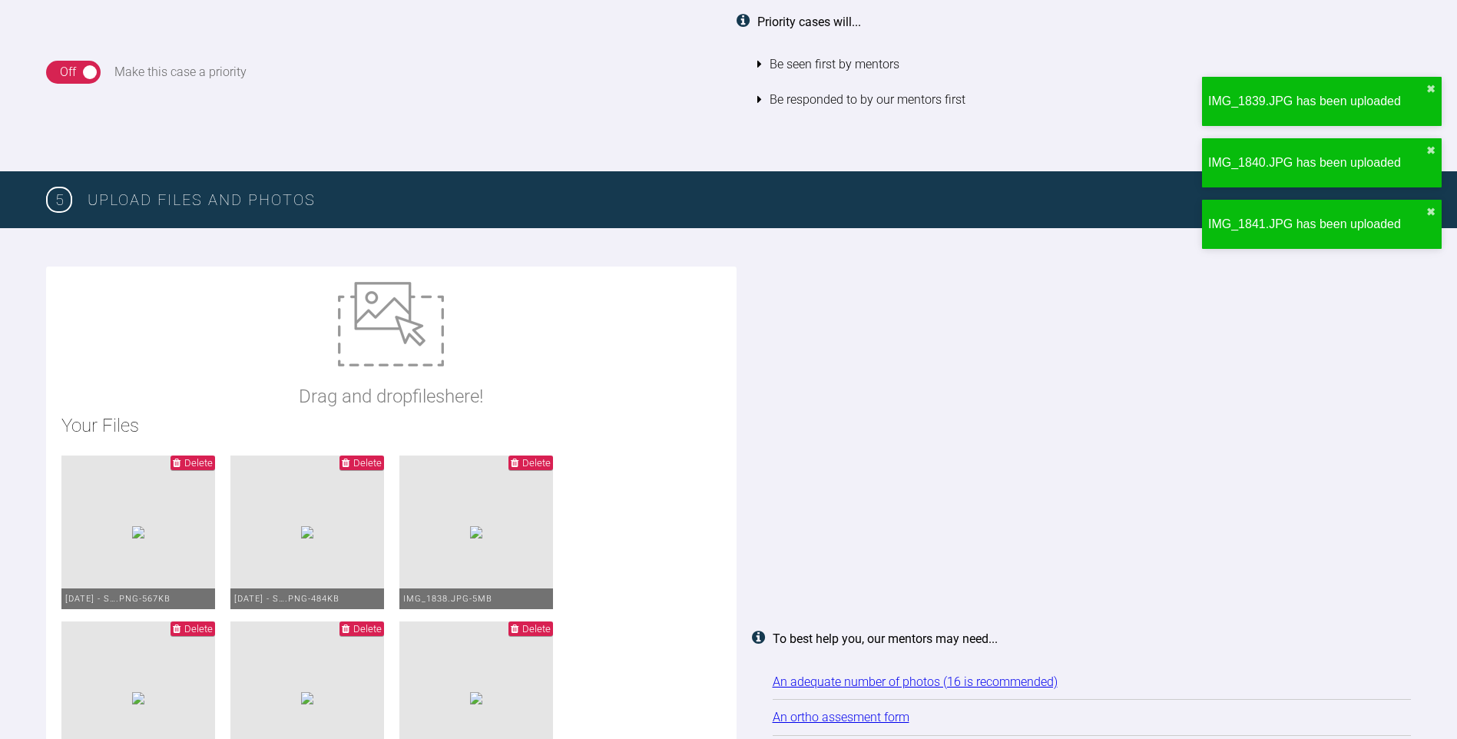
click at [310, 349] on div "Drag and drop files here!" at bounding box center [391, 346] width 184 height 129
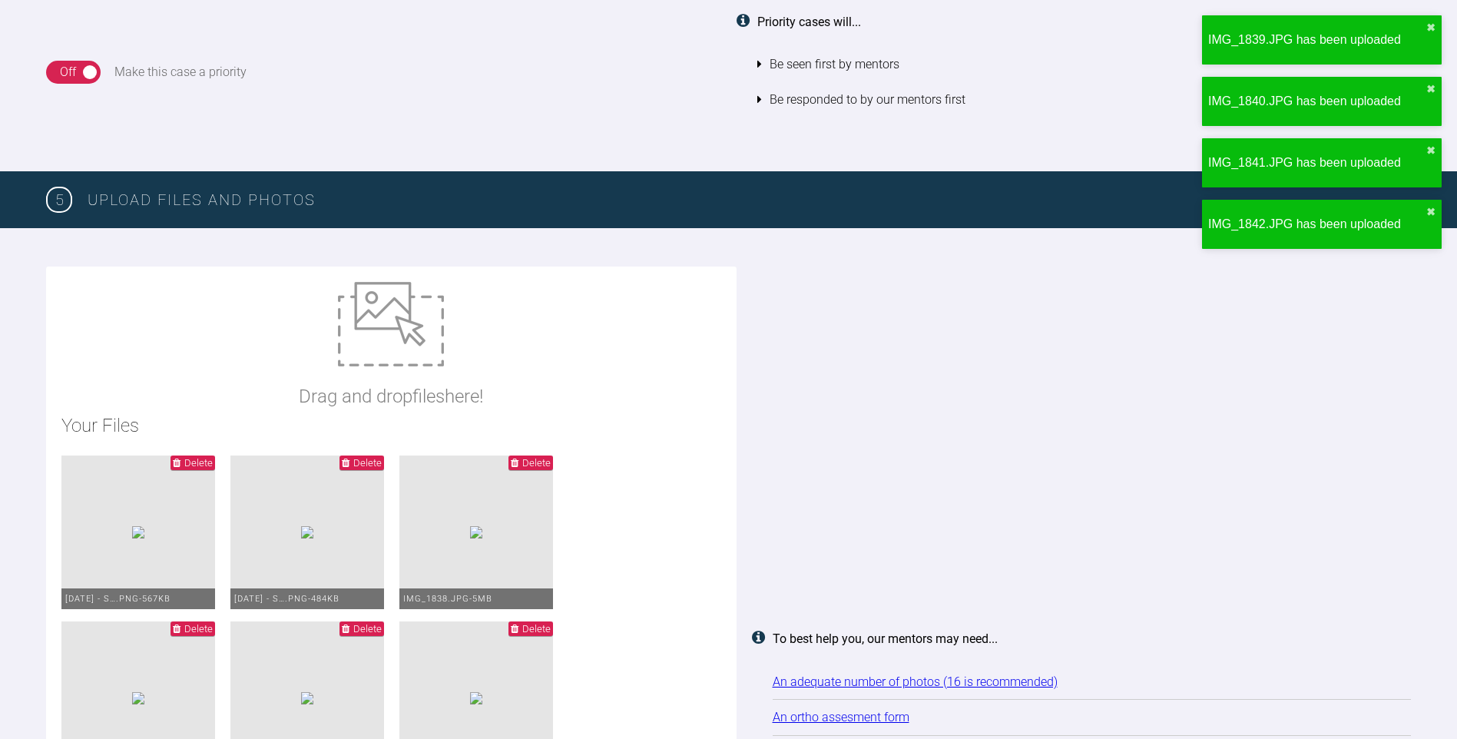
type input "C:\fakepath\IMG_1846.JPG"
click at [299, 357] on div "Drag and drop files here!" at bounding box center [391, 346] width 184 height 129
type input "C:\fakepath\IMG_1847.JPG"
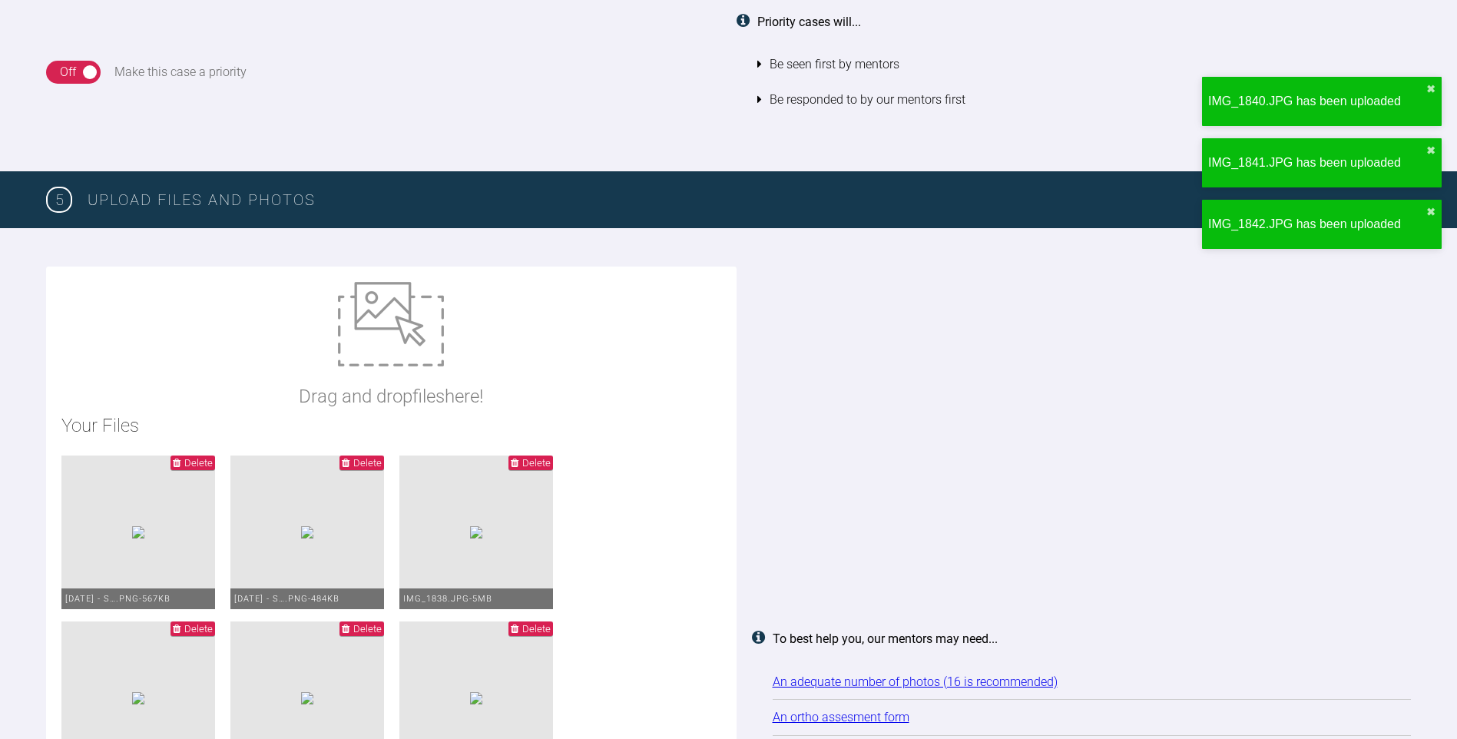
click at [326, 369] on div "Drag and drop files here!" at bounding box center [391, 346] width 184 height 129
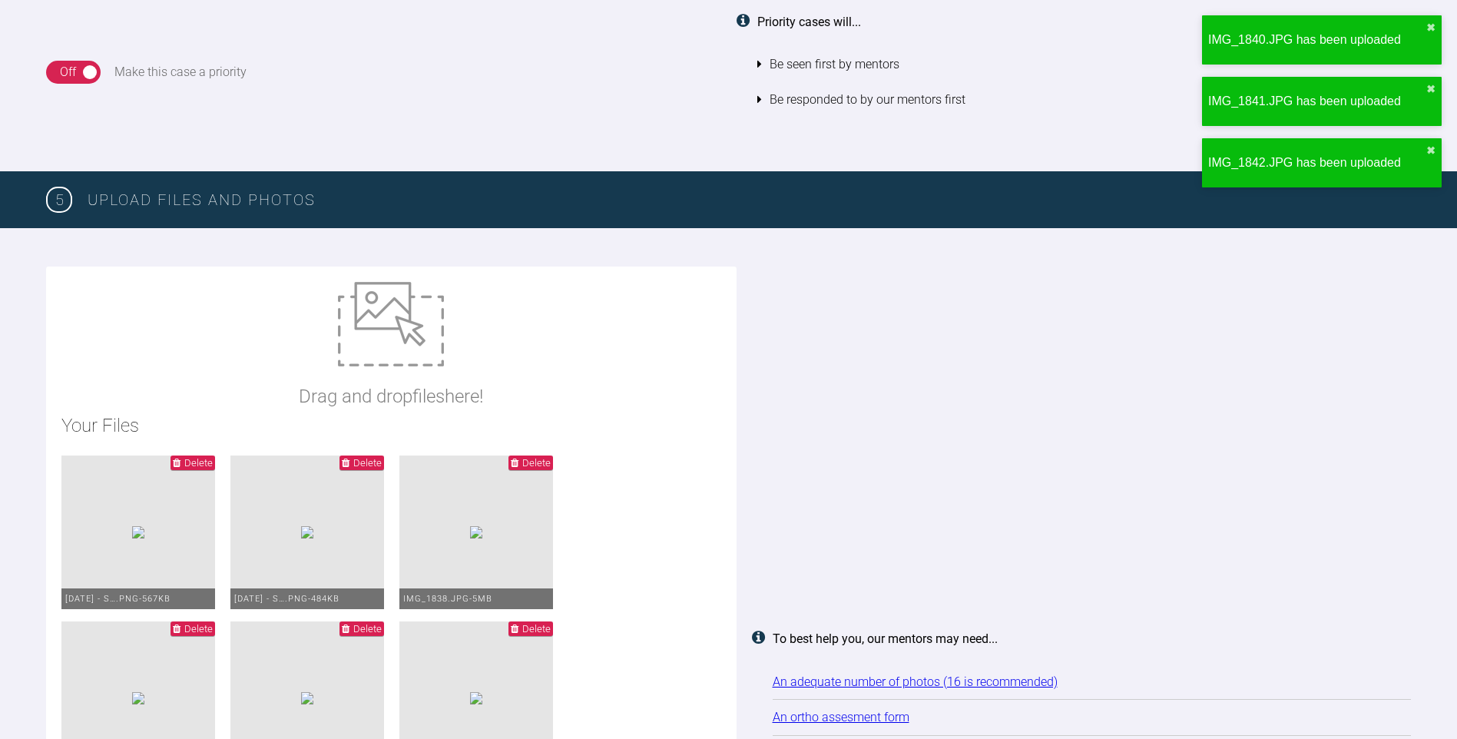
type input "C:\fakepath\IMG_1848.JPG"
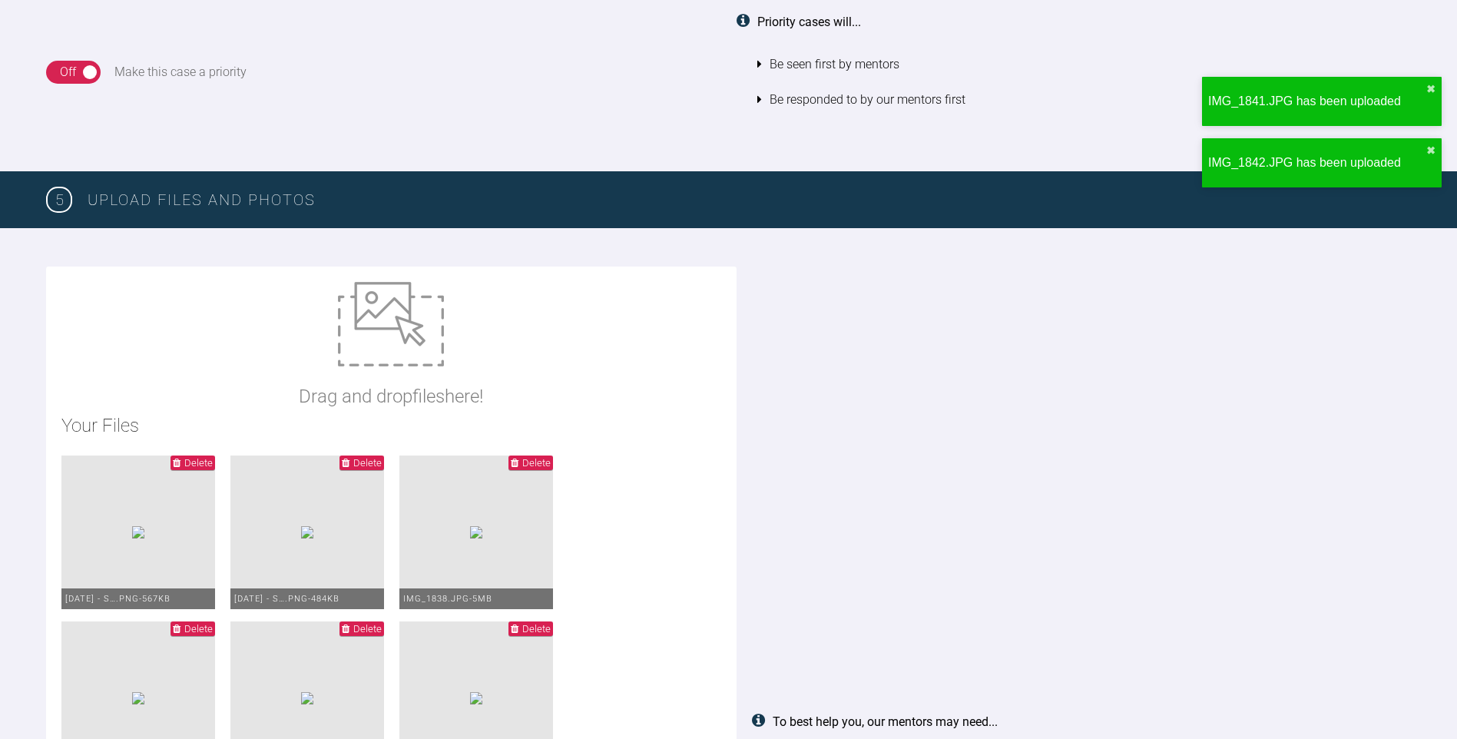
click at [305, 347] on div "Drag and drop files here!" at bounding box center [391, 346] width 184 height 129
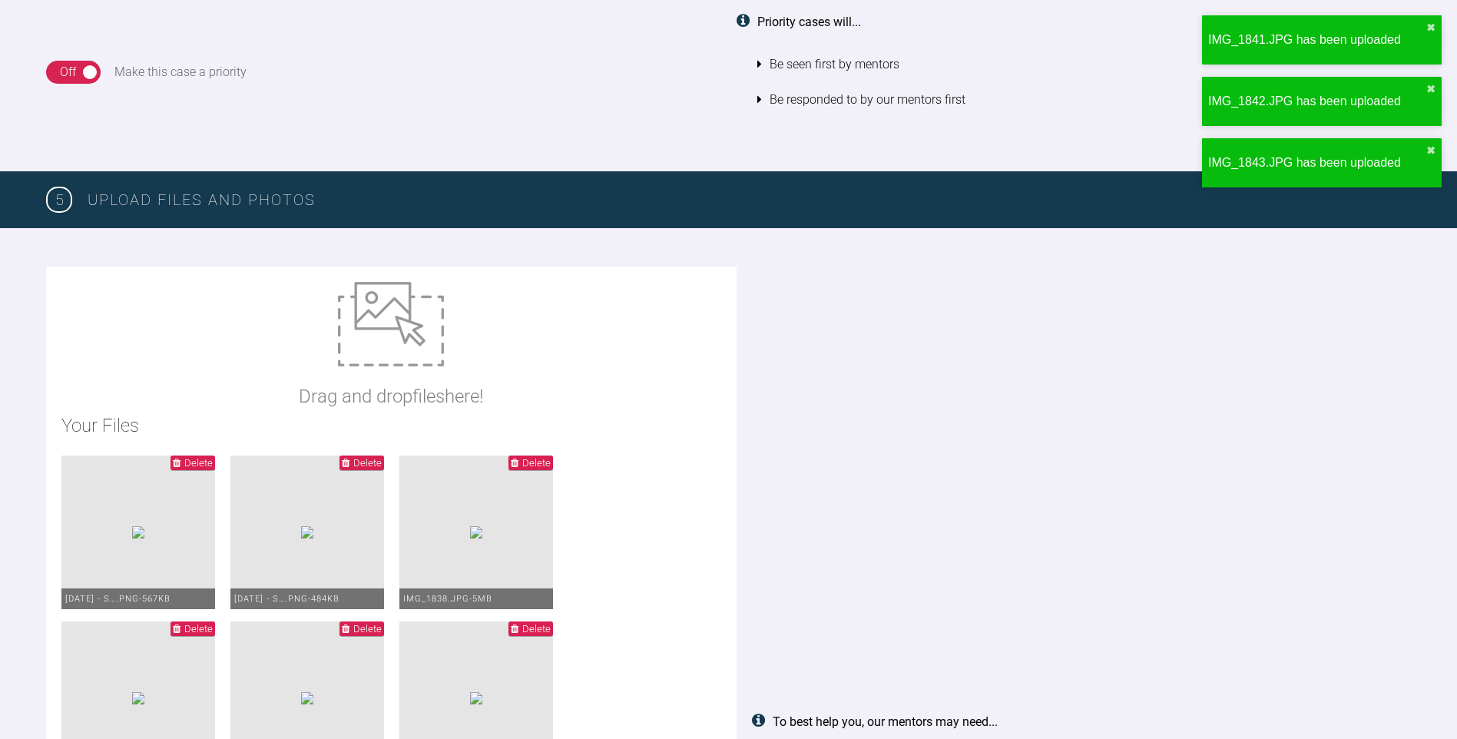
type input "C:\fakepath\IMG_1849.JPG"
click at [321, 353] on div "Drag and drop files here!" at bounding box center [391, 346] width 184 height 129
type input "C:\fakepath\JSorthoassessment.pdf"
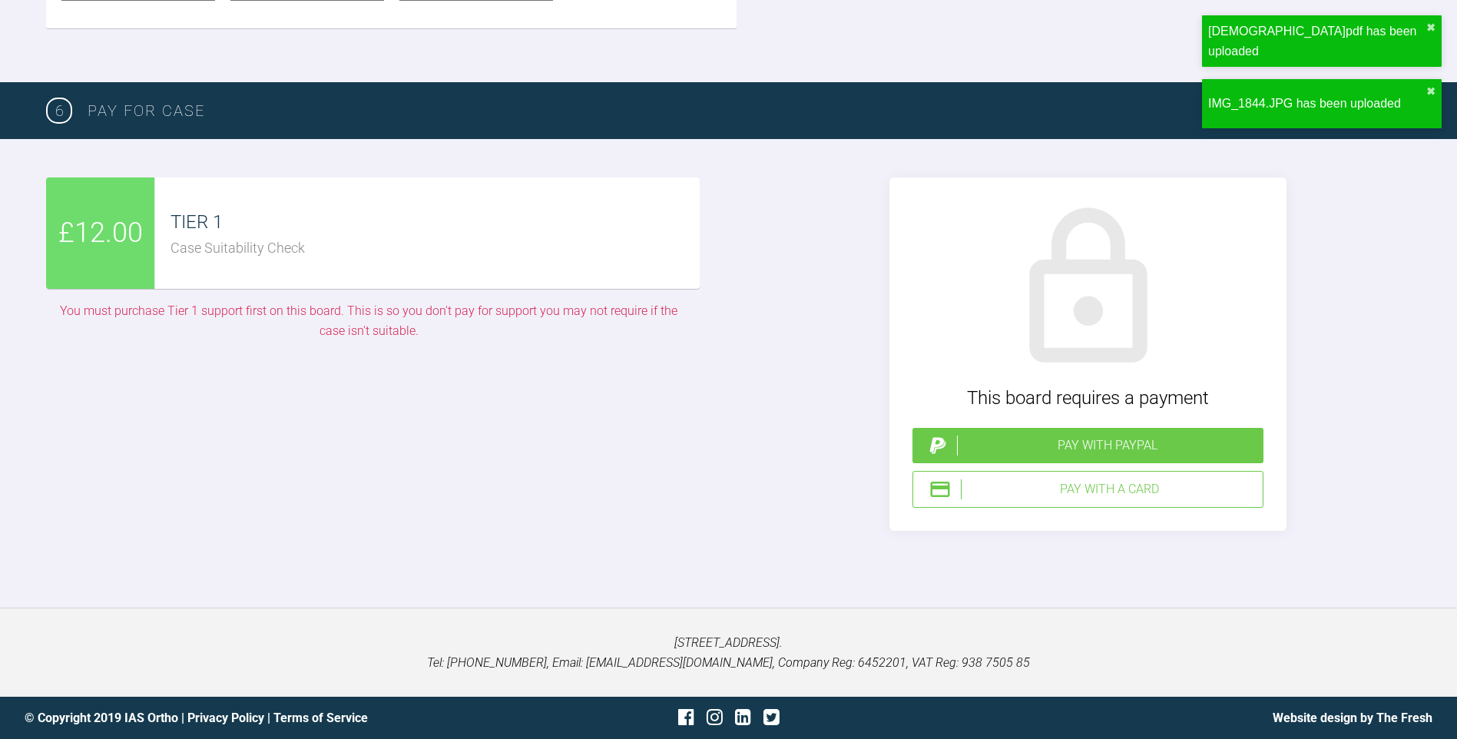
scroll to position [3137, 0]
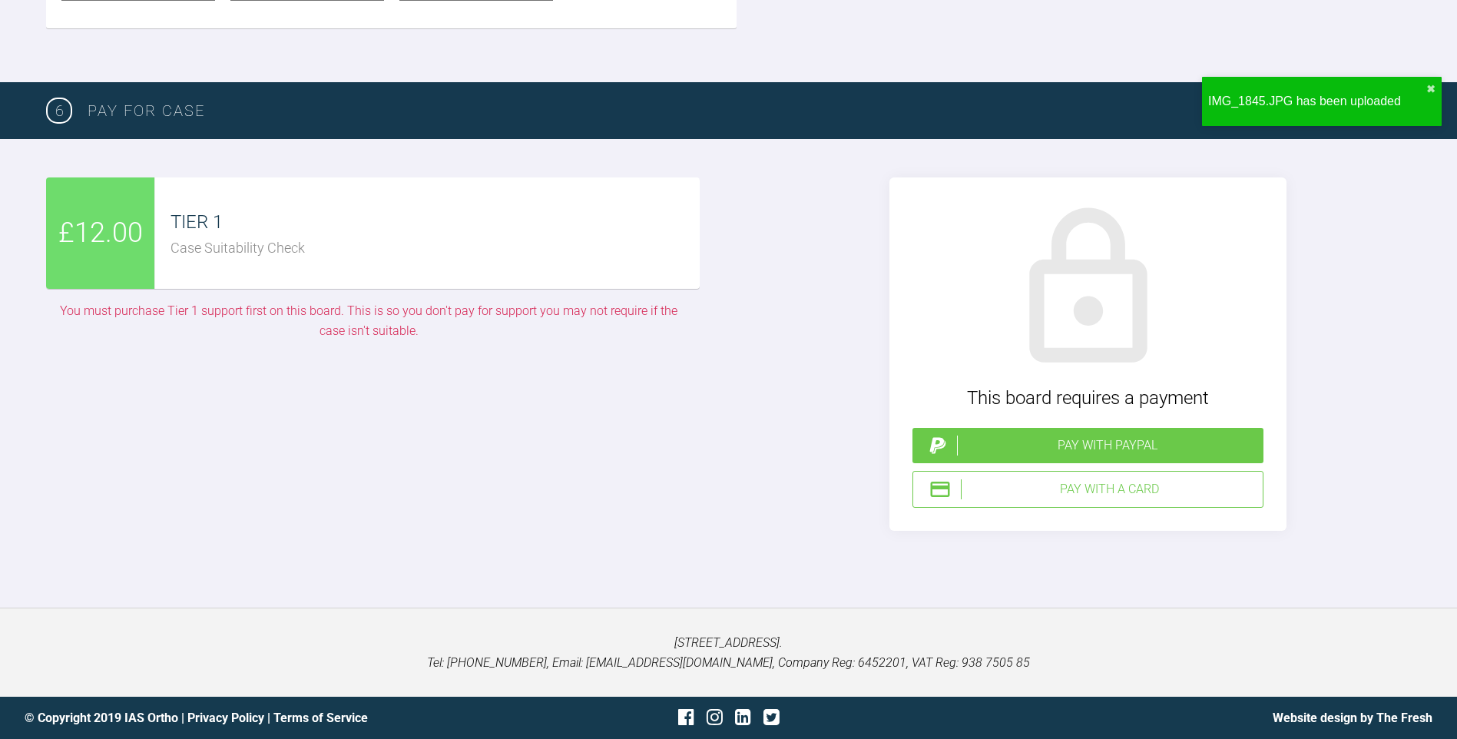
click at [121, 289] on div "£12.00" at bounding box center [100, 232] width 109 height 111
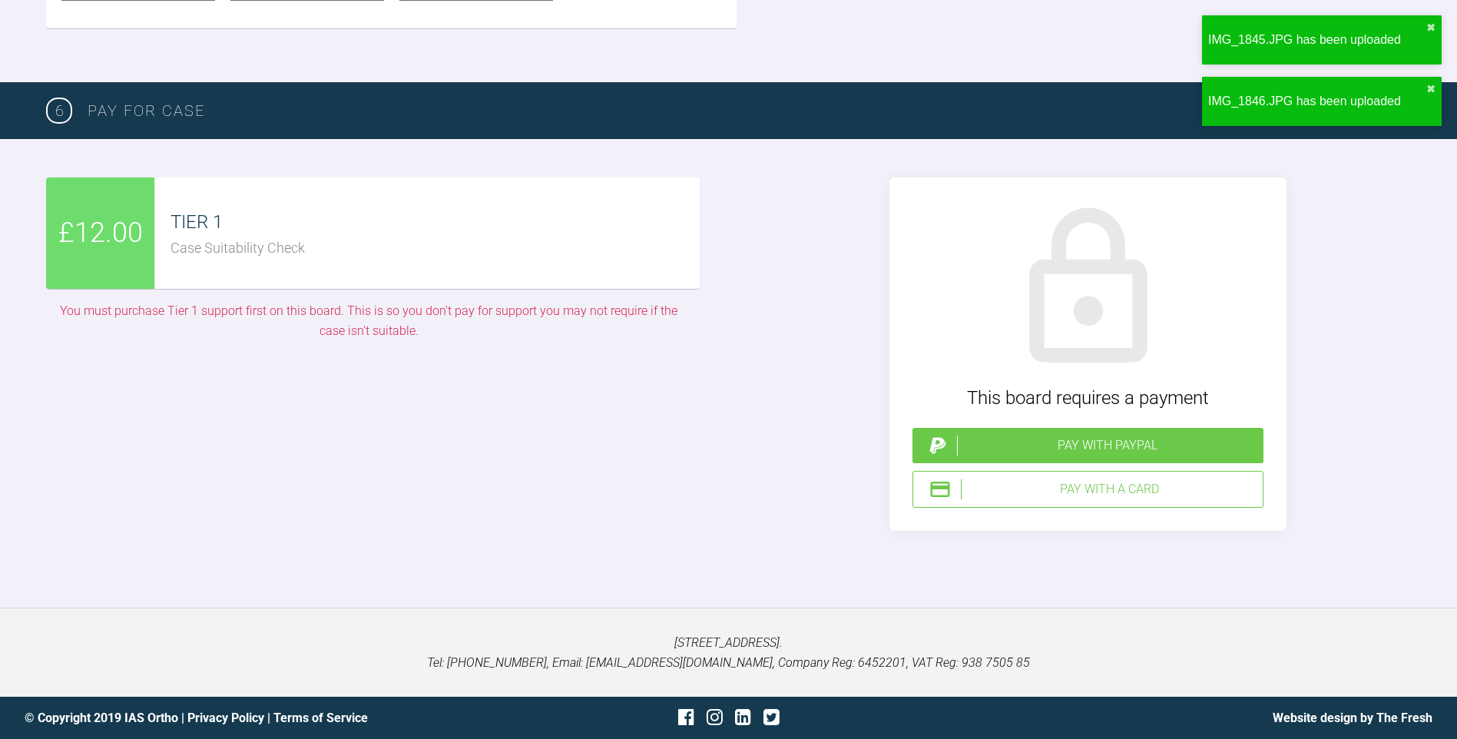
click at [281, 289] on div "TIER 1 Case Suitability Check" at bounding box center [427, 232] width 544 height 111
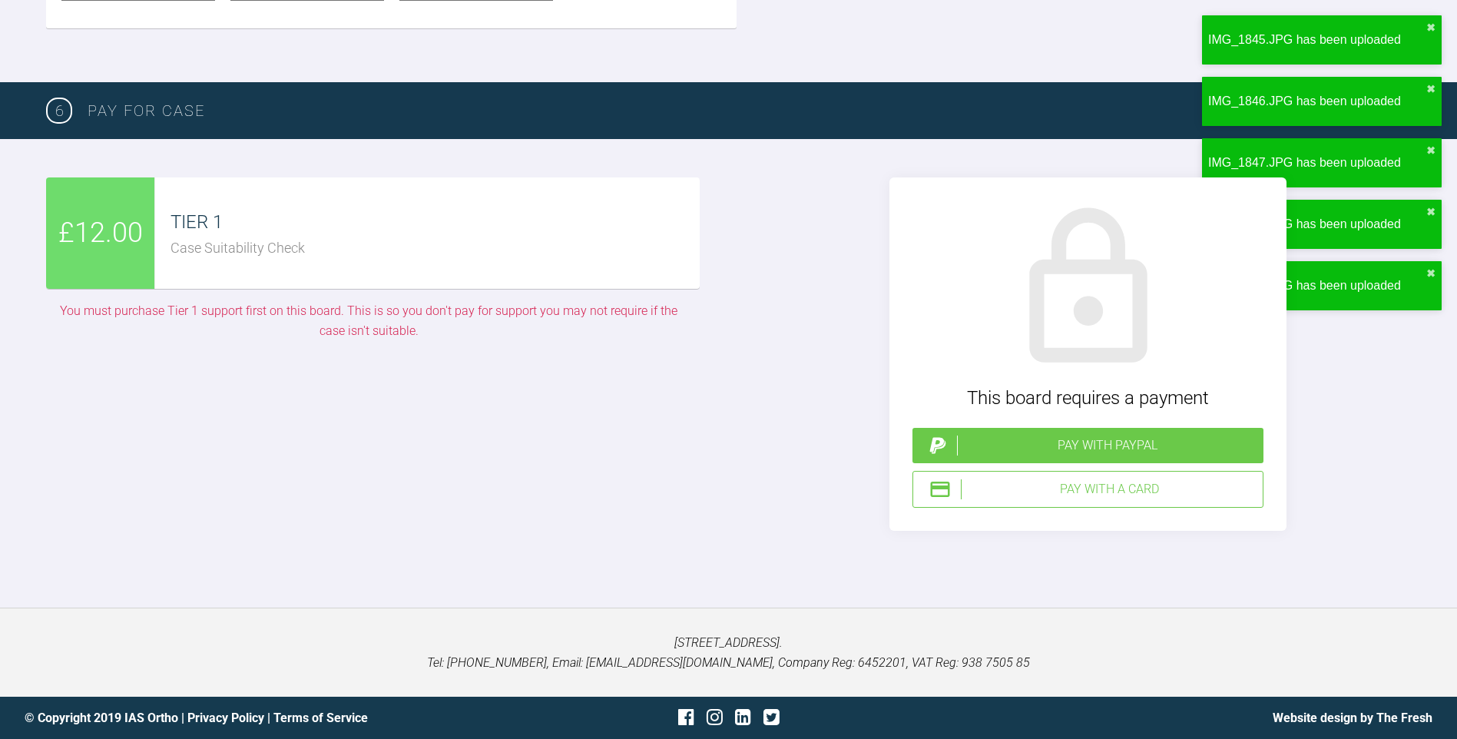
click at [1121, 499] on div "Pay with a Card" at bounding box center [1109, 489] width 296 height 20
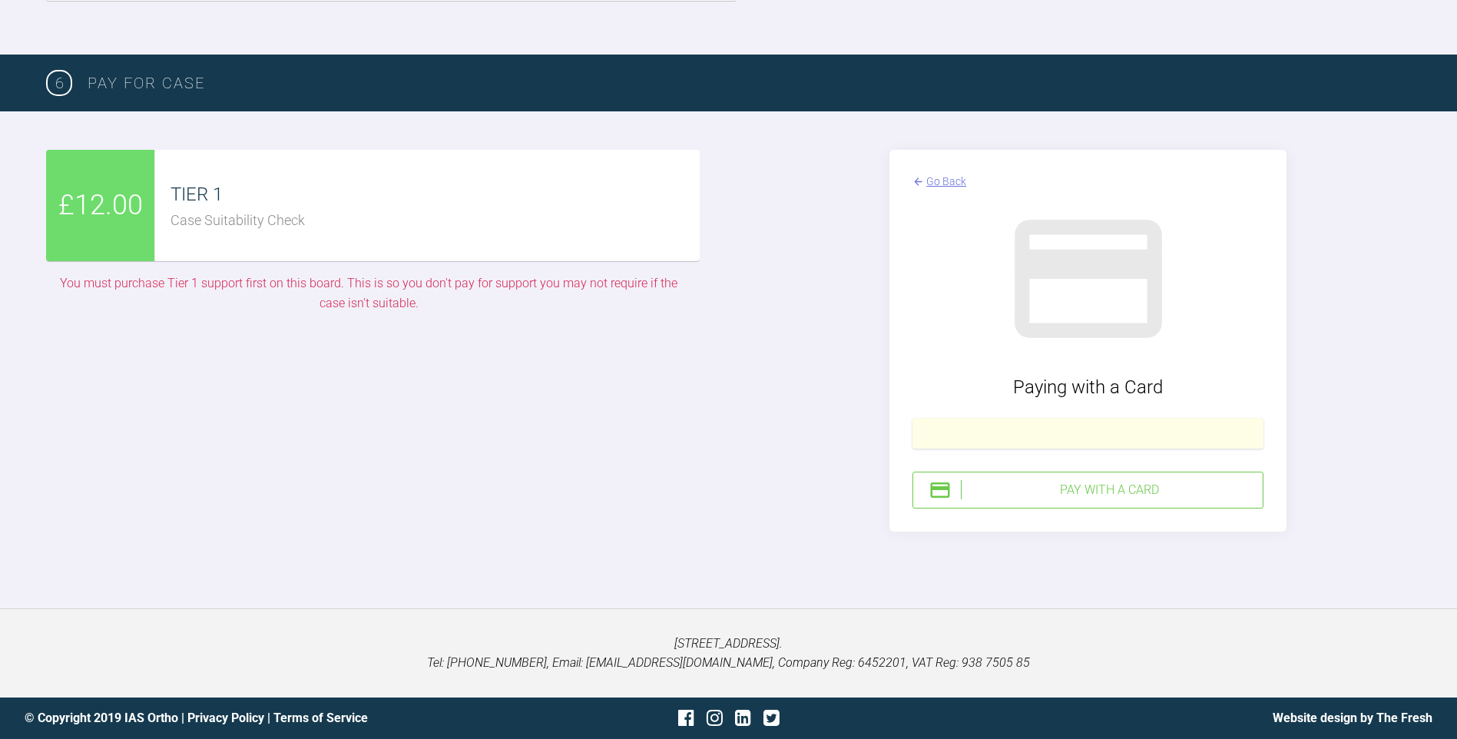
click at [1100, 500] on div "Pay with a Card" at bounding box center [1109, 490] width 296 height 20
